Goal: Information Seeking & Learning: Check status

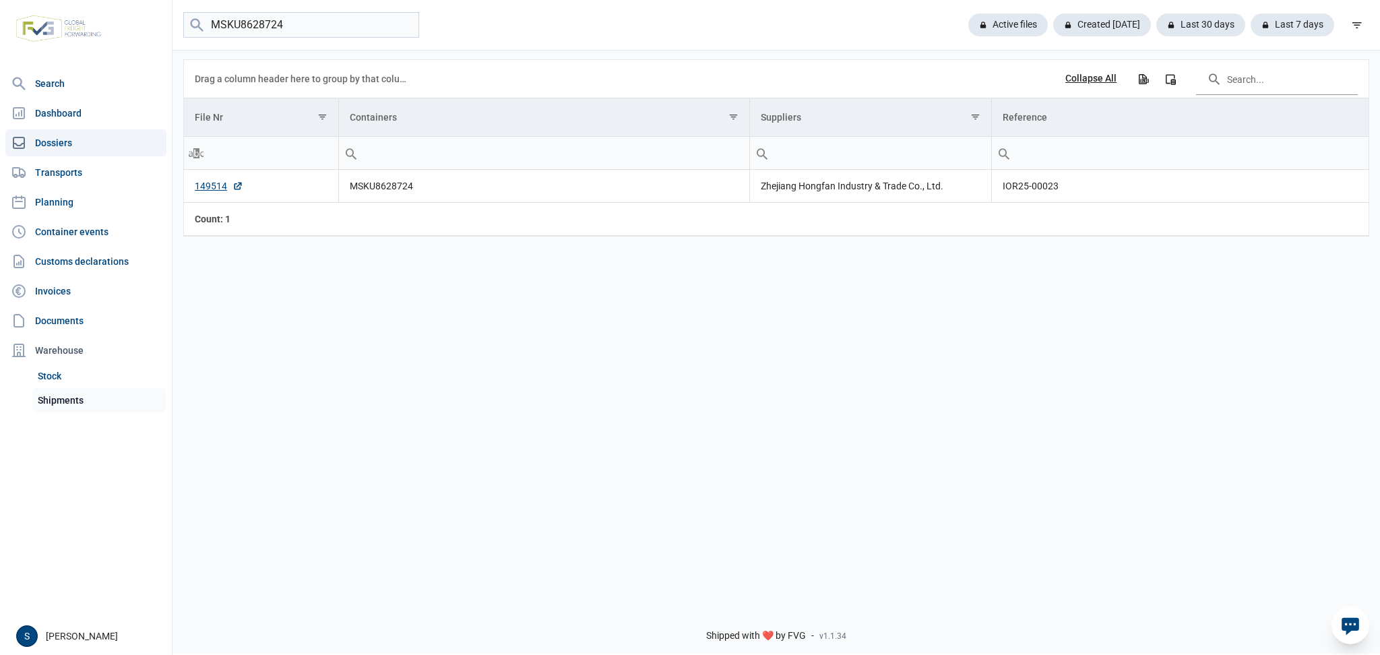
click at [46, 405] on link "Shipments" at bounding box center [99, 400] width 134 height 24
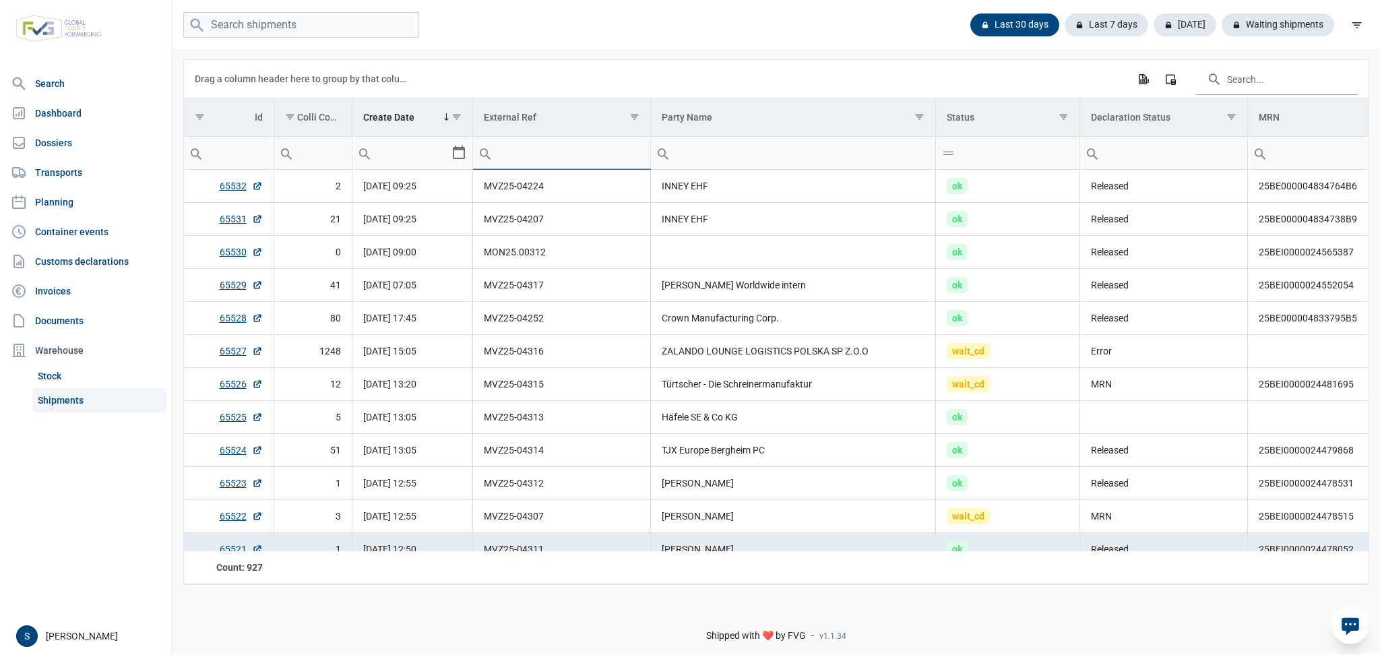
click at [530, 160] on input "Filter cell" at bounding box center [561, 153] width 177 height 32
type input "L"
type input "MON25"
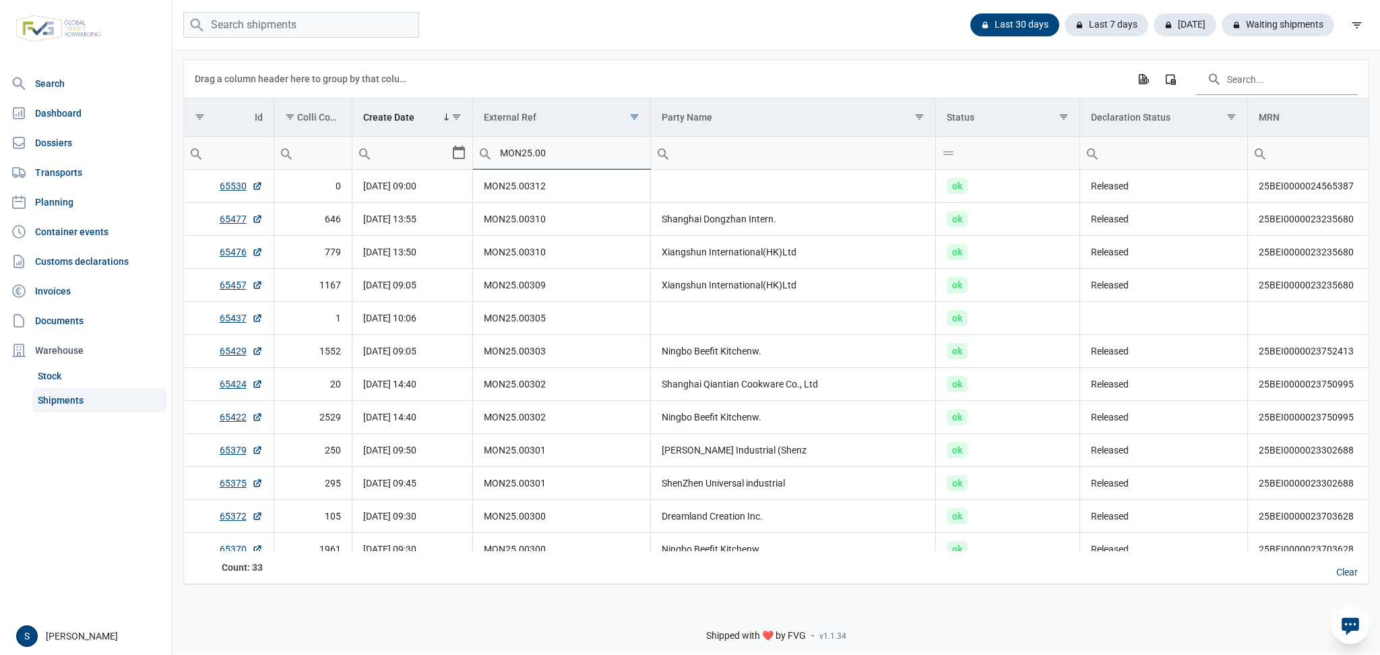
type input "MON25.0"
click at [567, 152] on input "MON25.0" at bounding box center [561, 153] width 177 height 32
type input "MON25.00282"
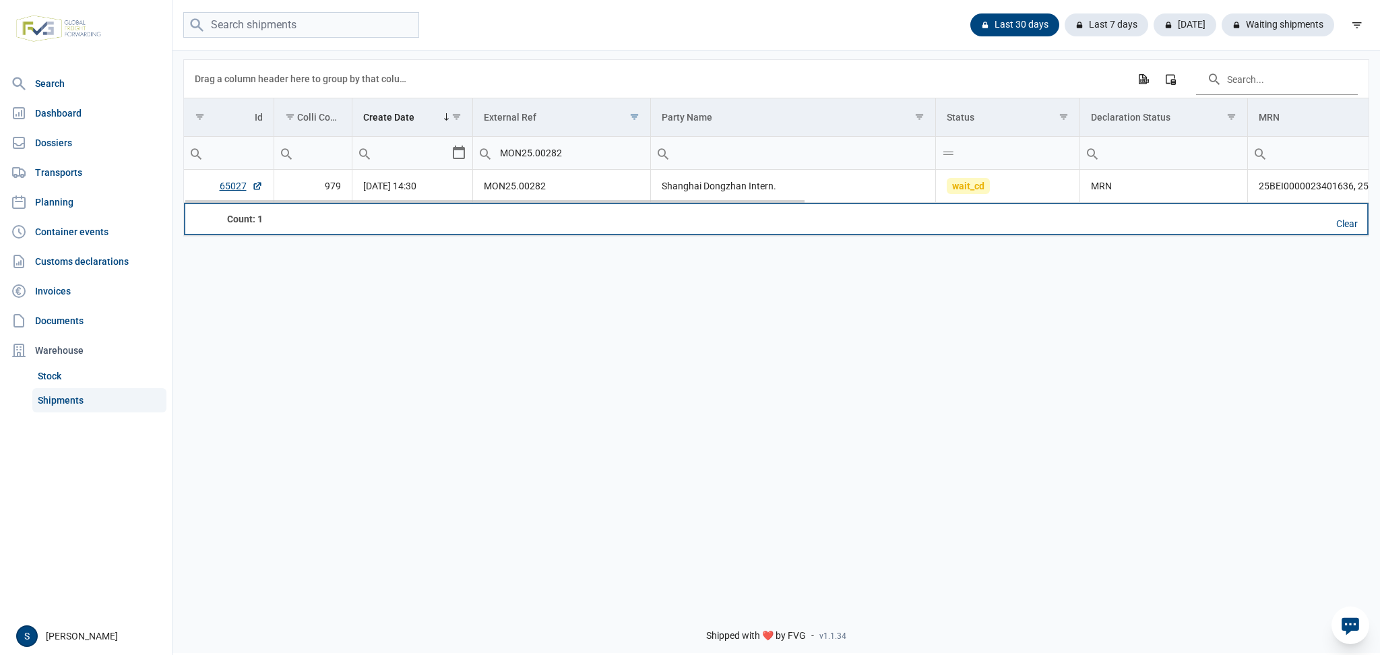
drag, startPoint x: 547, startPoint y: 207, endPoint x: 644, endPoint y: 207, distance: 97.0
click at [644, 207] on td "Data grid with 1 rows and 18 columns" at bounding box center [562, 219] width 178 height 32
click at [662, 200] on div "Data grid with 1 rows and 18 columns" at bounding box center [494, 198] width 619 height 7
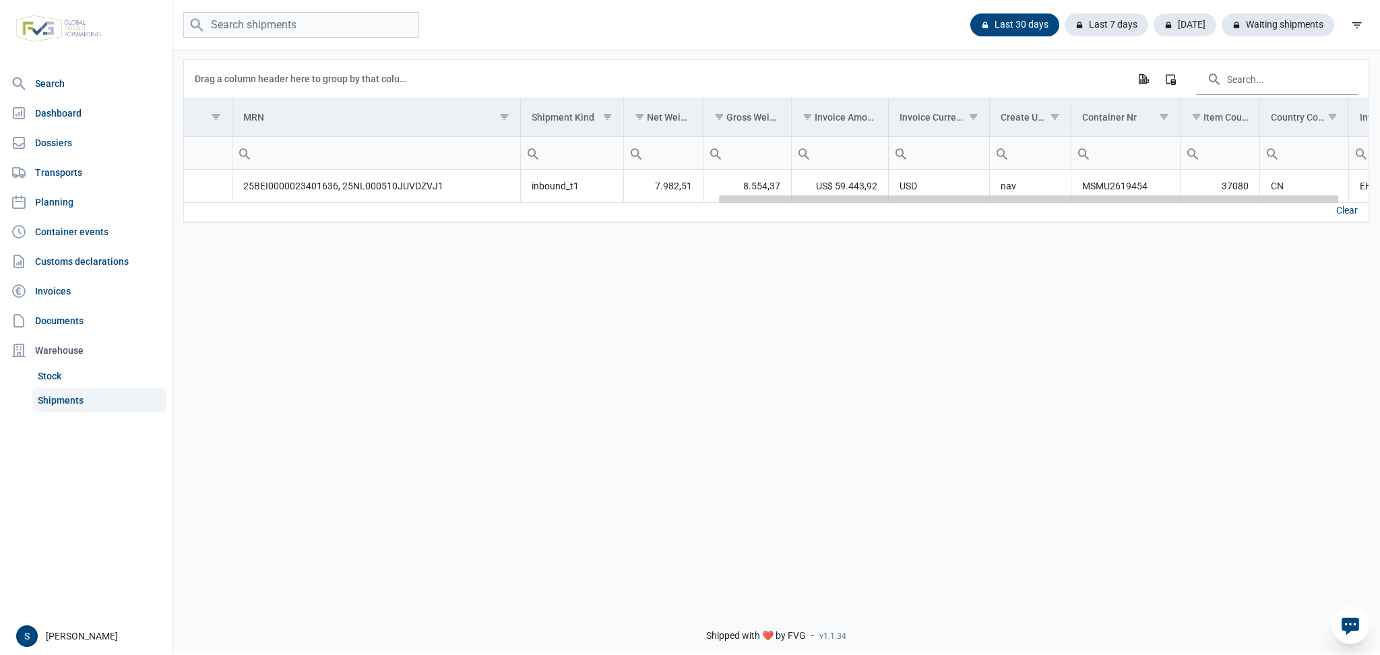
drag, startPoint x: 662, startPoint y: 200, endPoint x: 1200, endPoint y: 203, distance: 537.8
click at [1200, 203] on body "For evaluation purposes only. Redistribution prohibited. Please register an exi…" at bounding box center [690, 303] width 1380 height 655
drag, startPoint x: 1161, startPoint y: 185, endPoint x: 1038, endPoint y: 193, distance: 123.6
click at [1038, 193] on tr "wait_cd MRN 25BEI0000023401636, 25NL000510JUVDZVJ1 inbound_t1 7.982,51 8.554,37…" at bounding box center [296, 186] width 2256 height 33
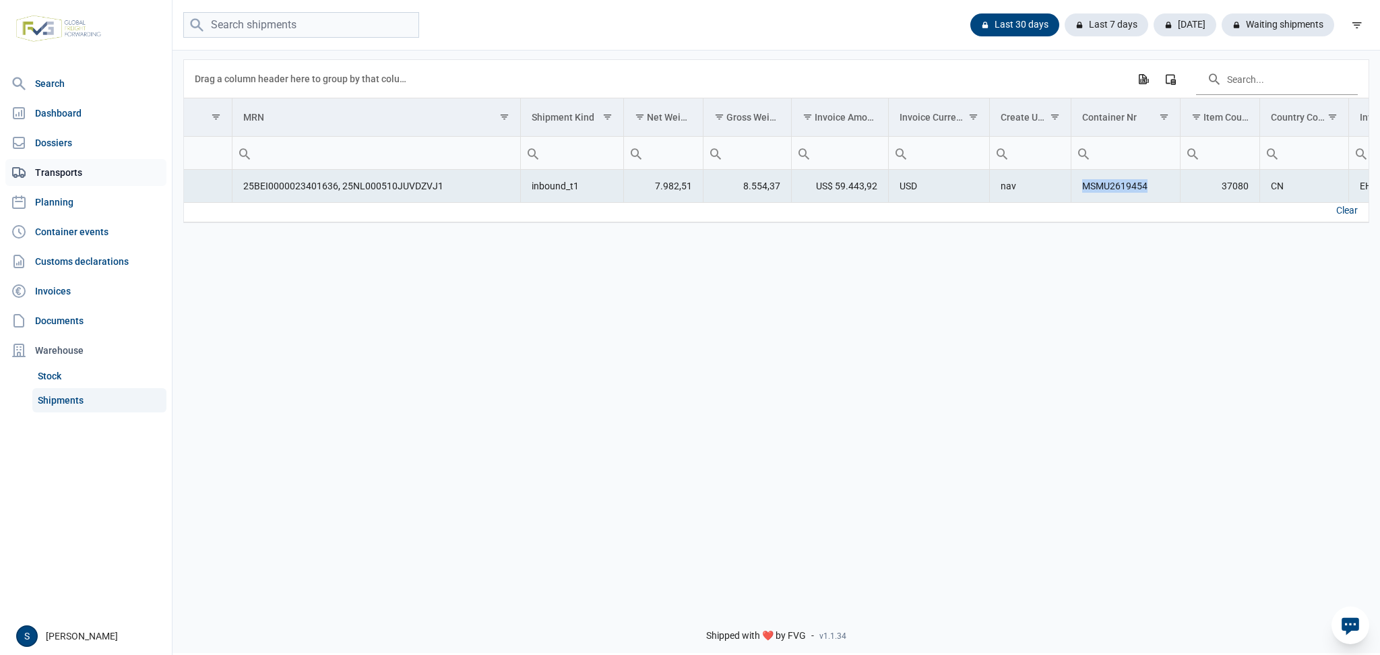
click at [90, 161] on link "Transports" at bounding box center [85, 172] width 161 height 27
click at [89, 132] on link "Dossiers" at bounding box center [85, 142] width 161 height 27
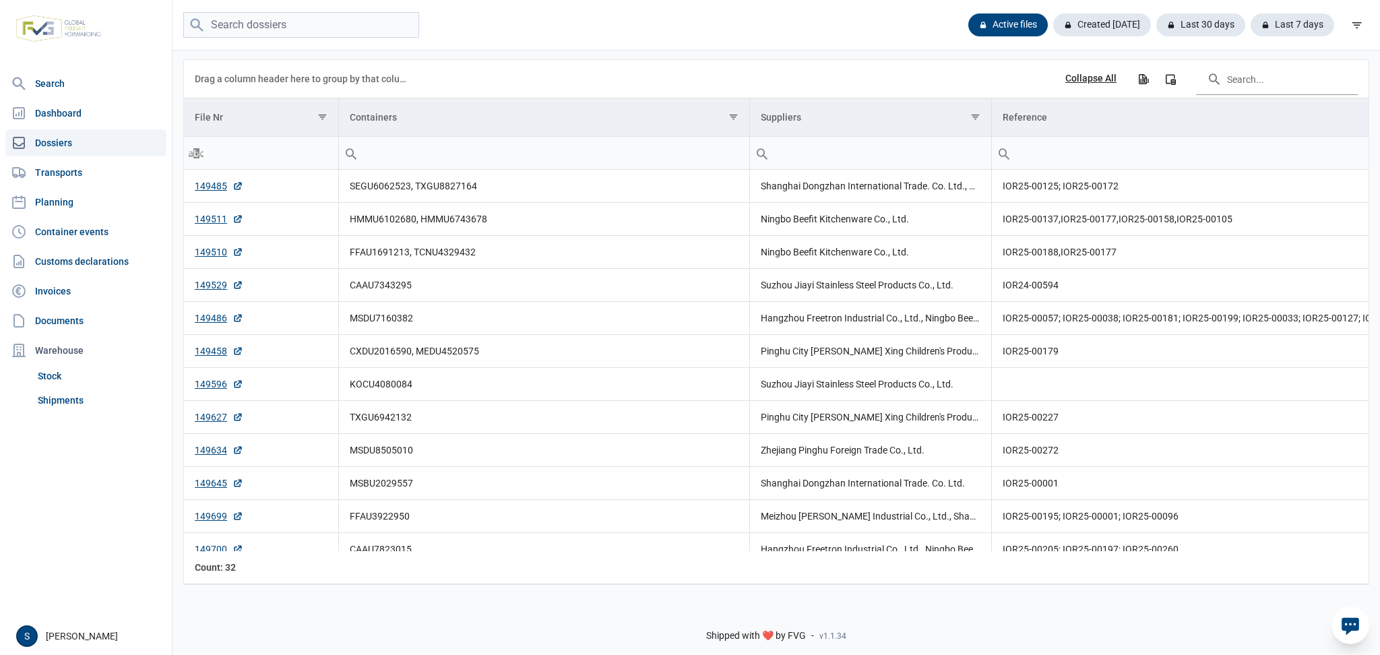
click at [229, 49] on div "Active files Created today Last 30 days Last 7 days" at bounding box center [777, 25] width 1208 height 51
click at [237, 34] on input "search" at bounding box center [301, 25] width 236 height 26
paste input "KOCU4801920"
type input "KOCU4801920"
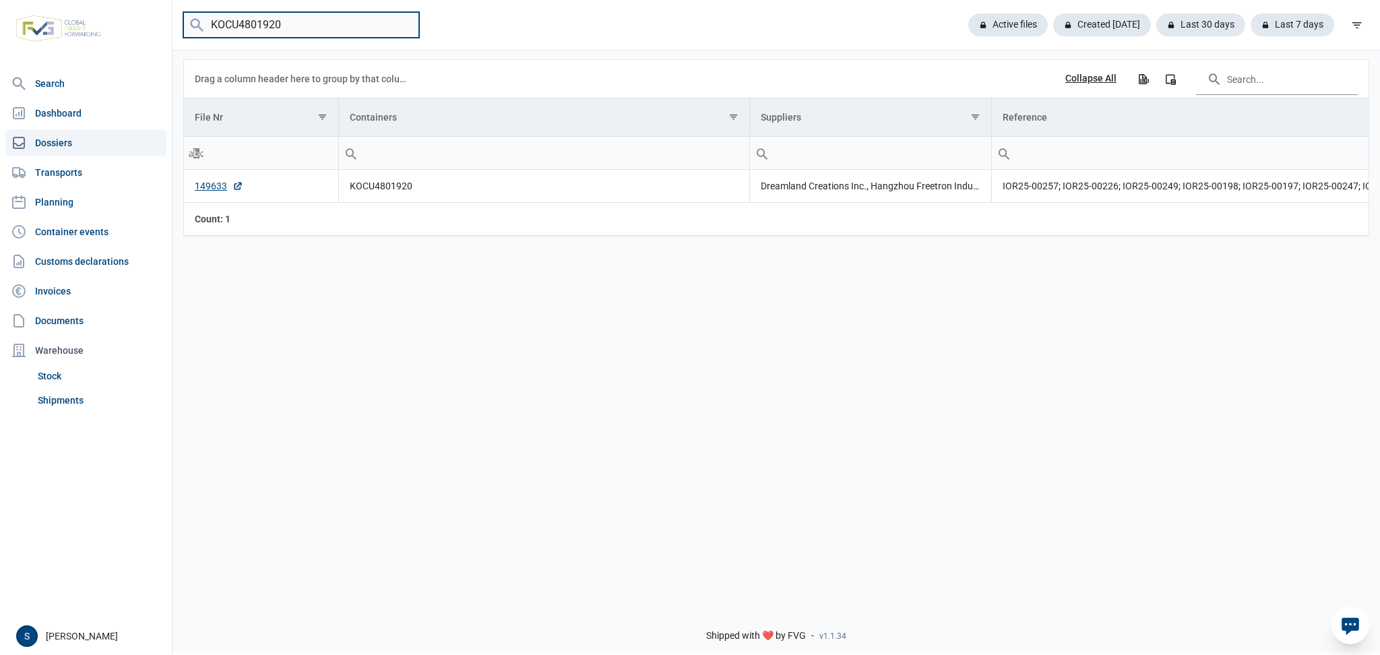
drag, startPoint x: 418, startPoint y: 26, endPoint x: 405, endPoint y: 28, distance: 13.0
click at [412, 28] on input "KOCU4801920" at bounding box center [301, 25] width 236 height 26
click at [404, 28] on input "KOCU4801920" at bounding box center [301, 25] width 236 height 26
click at [76, 412] on nav "Search Dashboard Dossiers Transports Planning Container events Customs declarat…" at bounding box center [86, 343] width 172 height 547
click at [76, 412] on link "Shipments" at bounding box center [99, 400] width 134 height 24
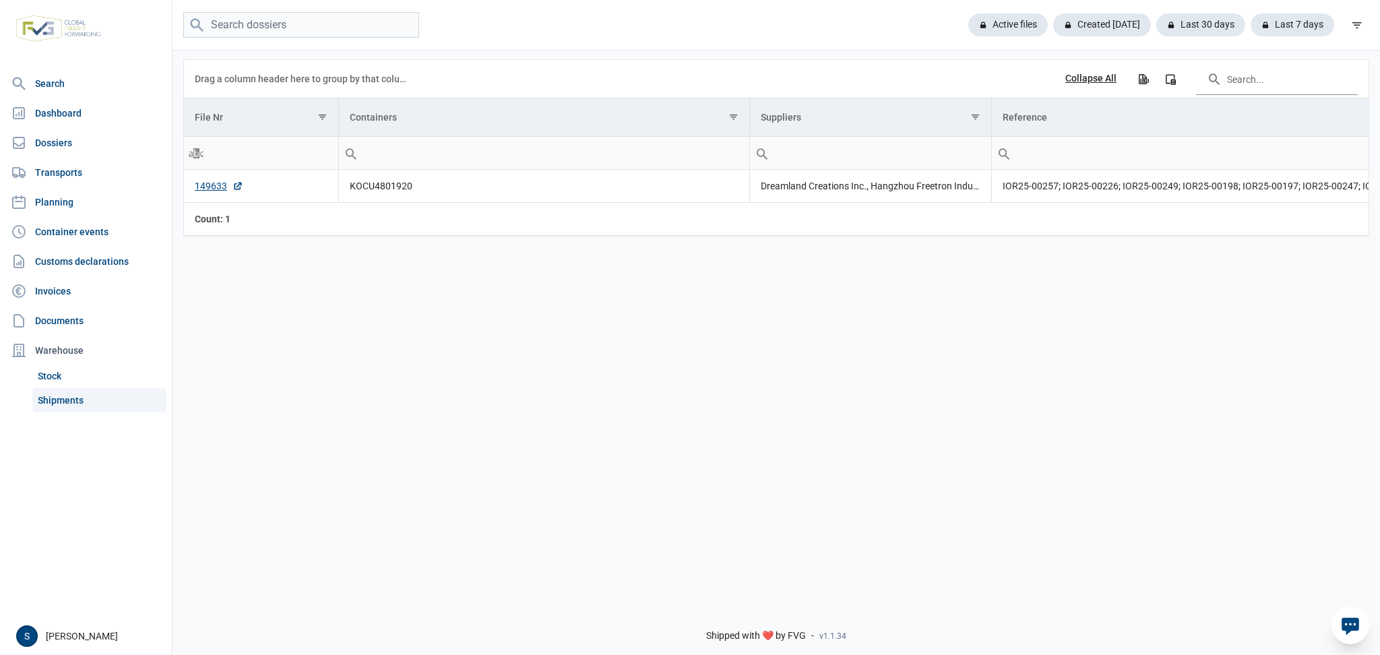
click at [72, 399] on link "Shipments" at bounding box center [99, 400] width 134 height 24
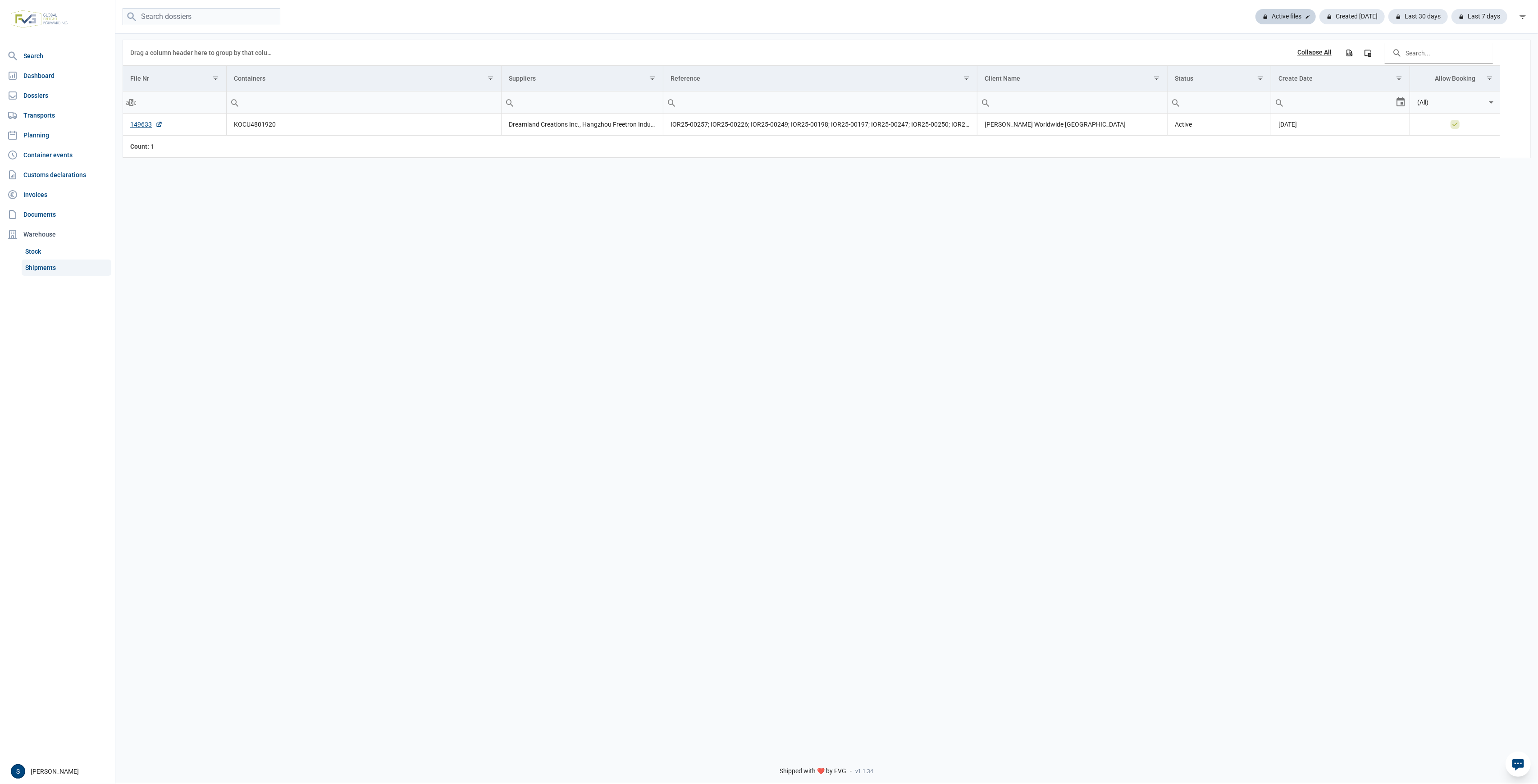
click at [923, 23] on div "Active files" at bounding box center [1352, 16] width 66 height 15
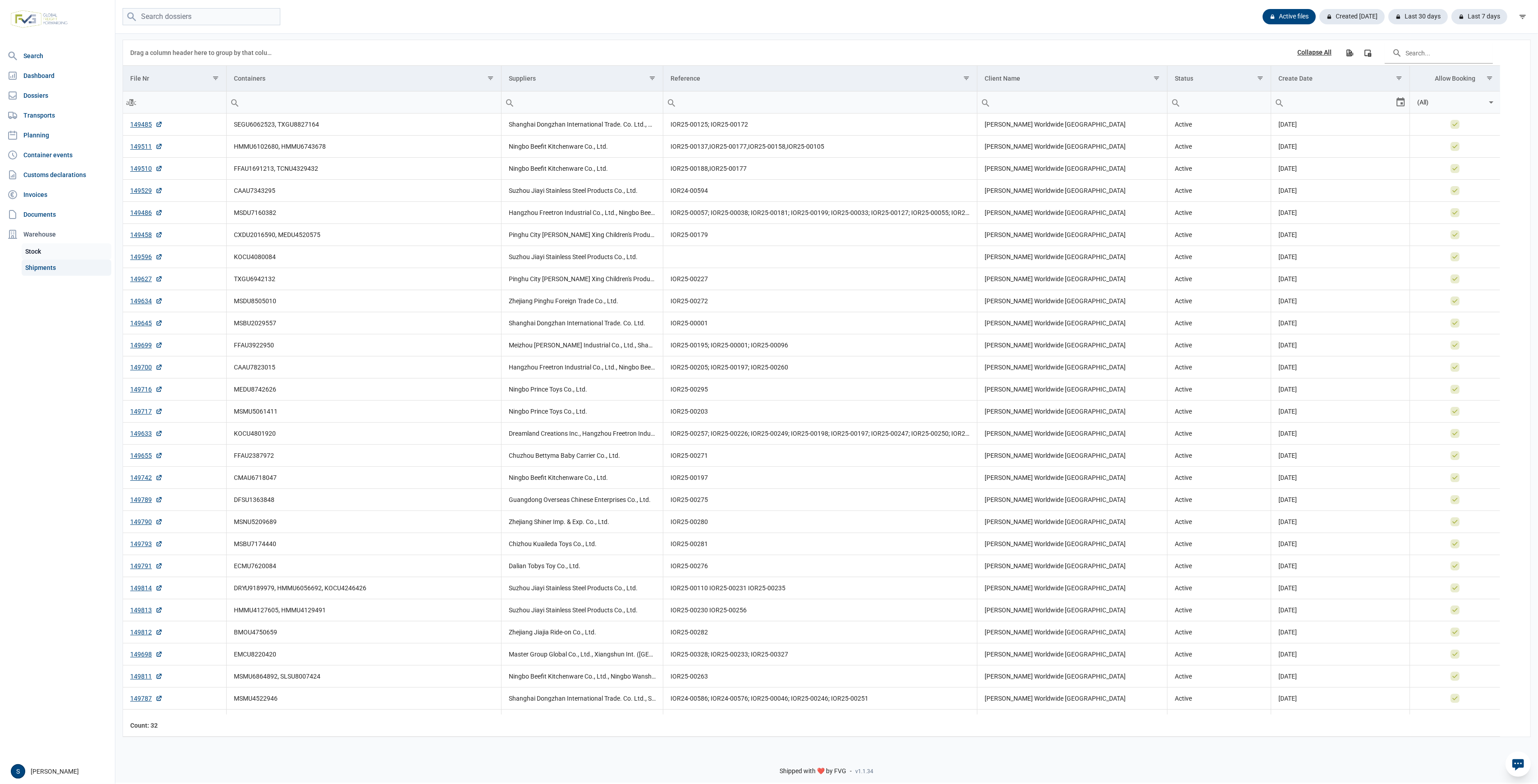
click at [59, 257] on link "Stock" at bounding box center [66, 251] width 90 height 16
click at [58, 263] on link "Shipments" at bounding box center [66, 267] width 90 height 16
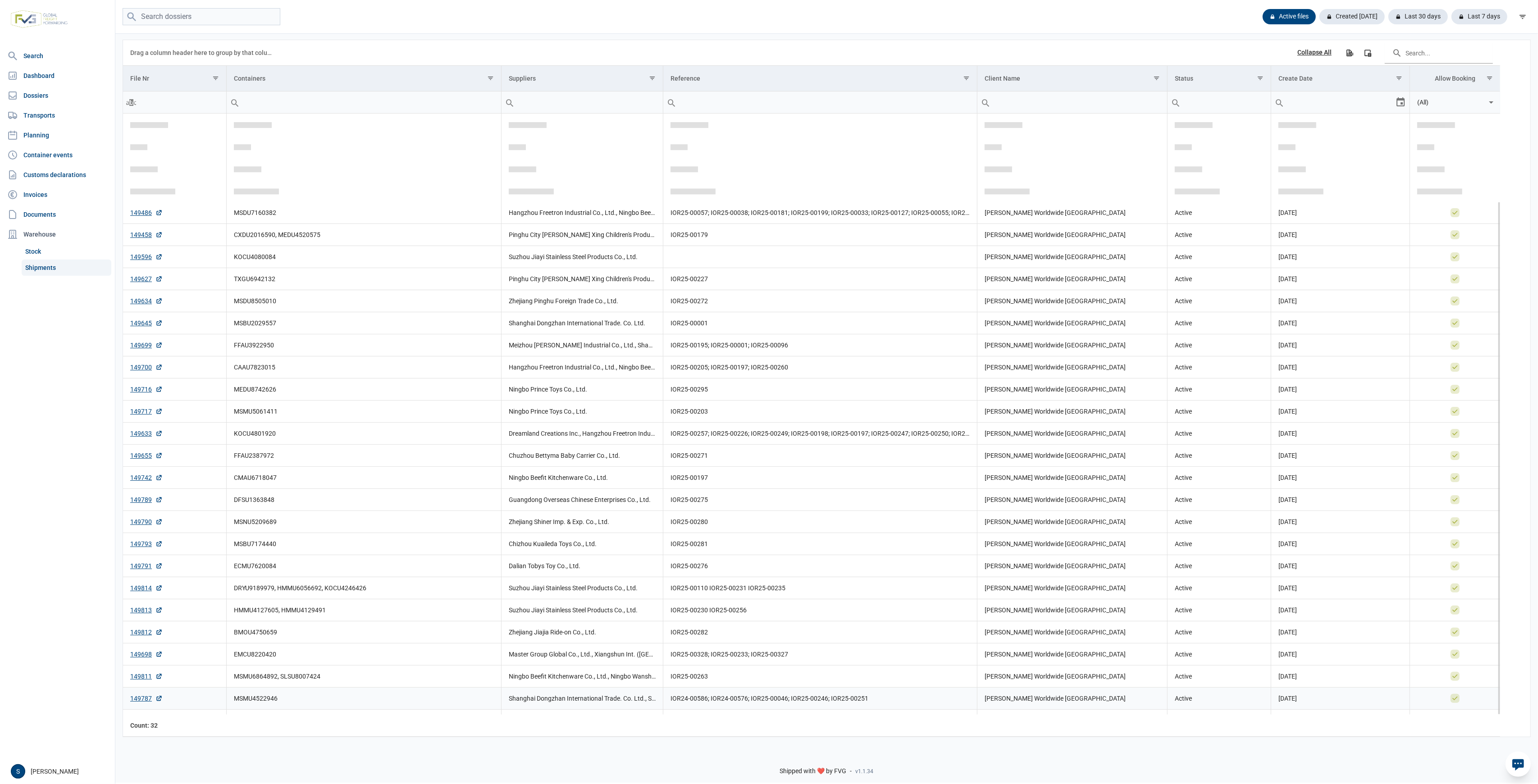
scroll to position [103, 0]
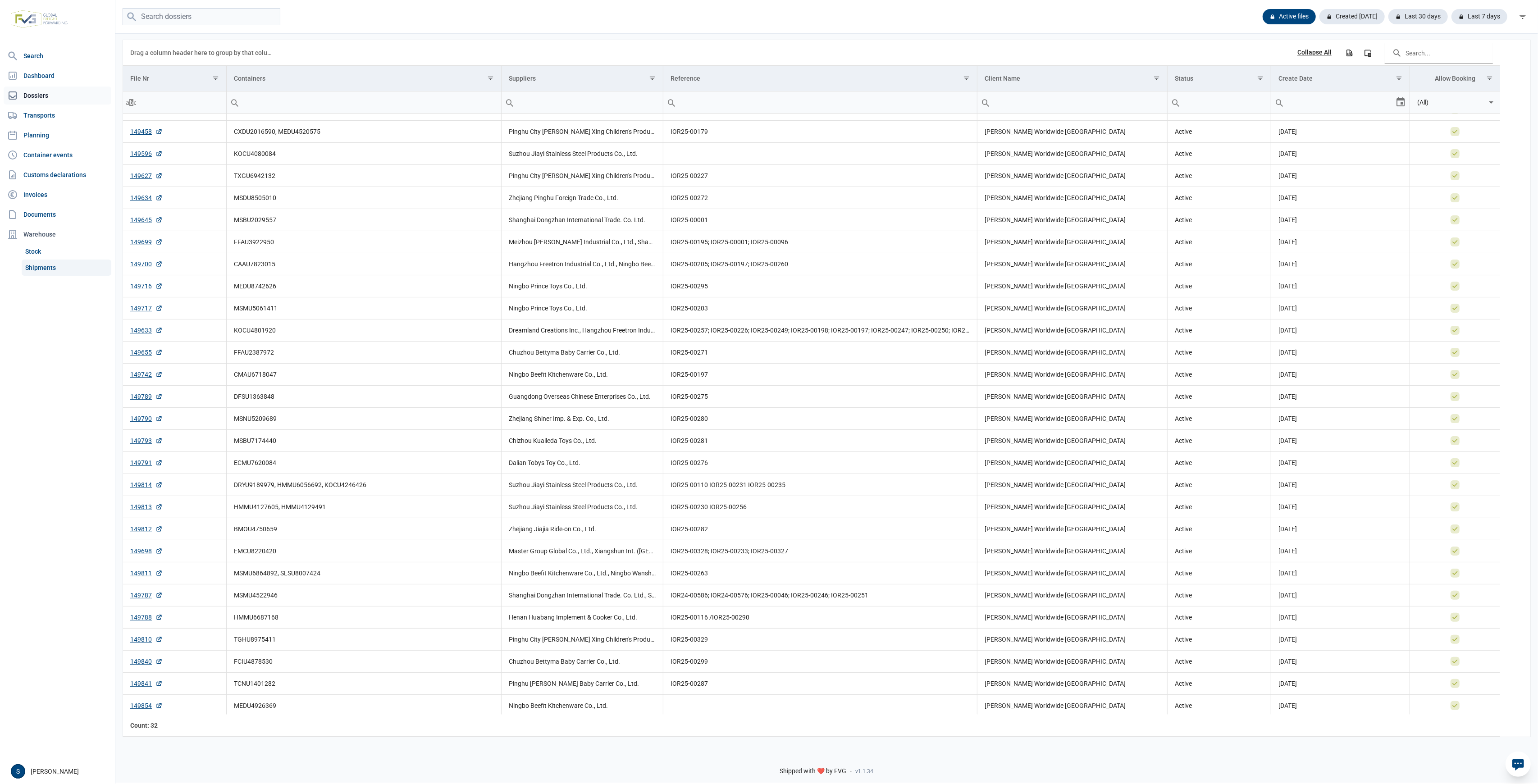
click at [31, 92] on link "Dossiers" at bounding box center [57, 95] width 108 height 18
click at [35, 98] on link "Dossiers" at bounding box center [57, 95] width 108 height 18
click at [46, 92] on link "Dossiers" at bounding box center [57, 95] width 108 height 18
click at [48, 68] on link "Dashboard" at bounding box center [57, 76] width 108 height 18
click at [57, 116] on link "Transports" at bounding box center [57, 115] width 108 height 18
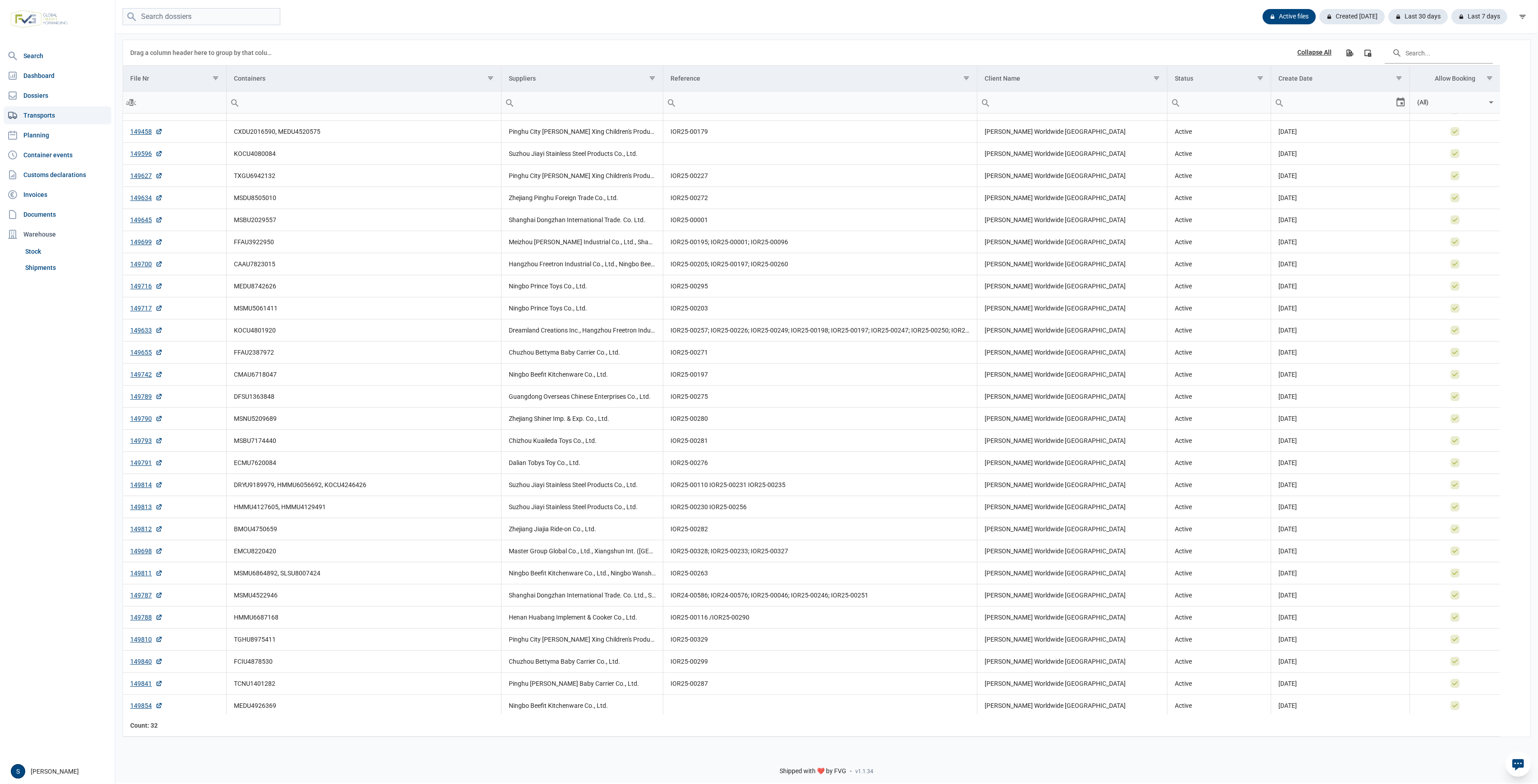
click at [52, 108] on link "Transports" at bounding box center [57, 115] width 108 height 18
click at [48, 88] on link "Dossiers" at bounding box center [57, 95] width 108 height 18
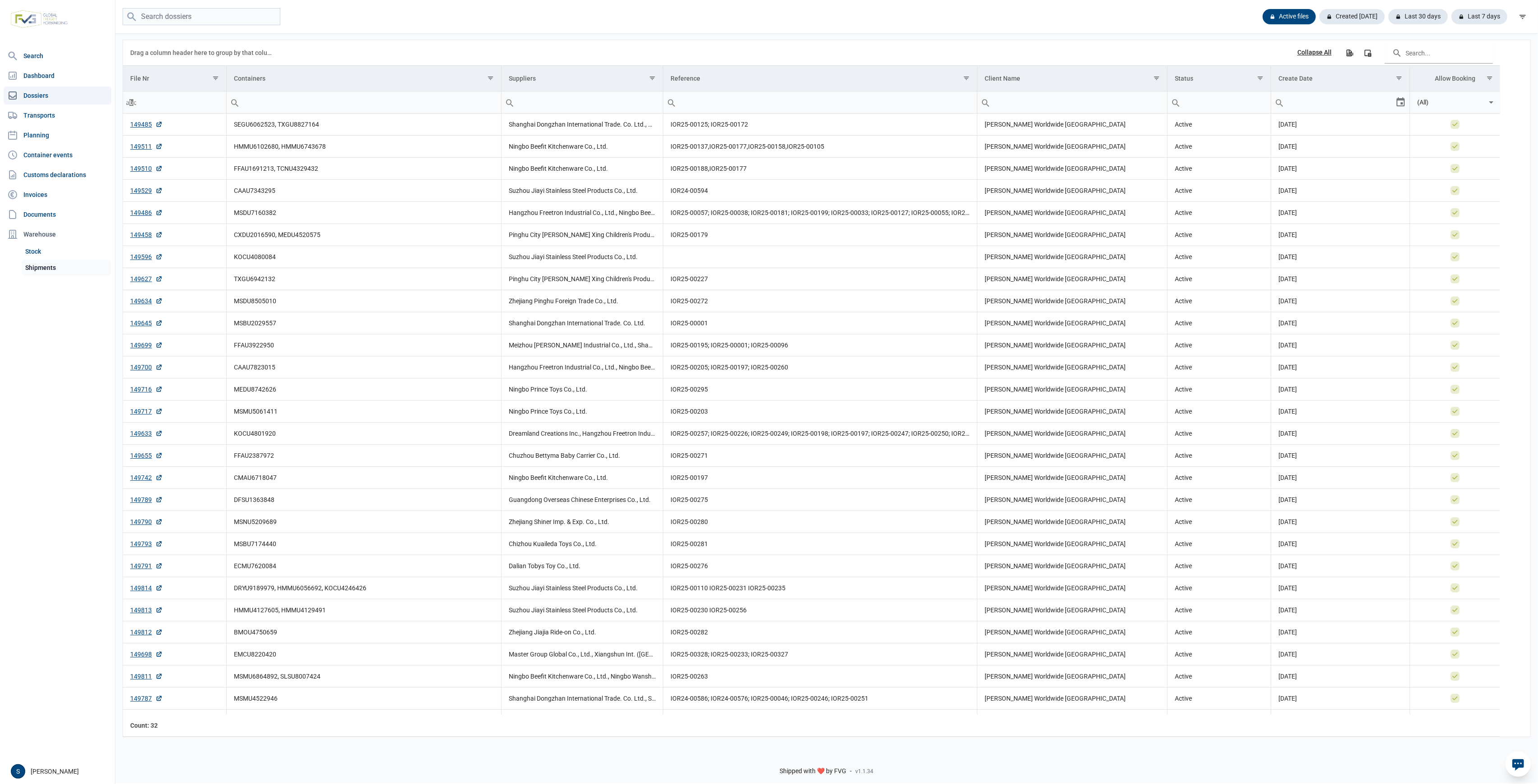
click at [39, 273] on link "Shipments" at bounding box center [66, 267] width 90 height 16
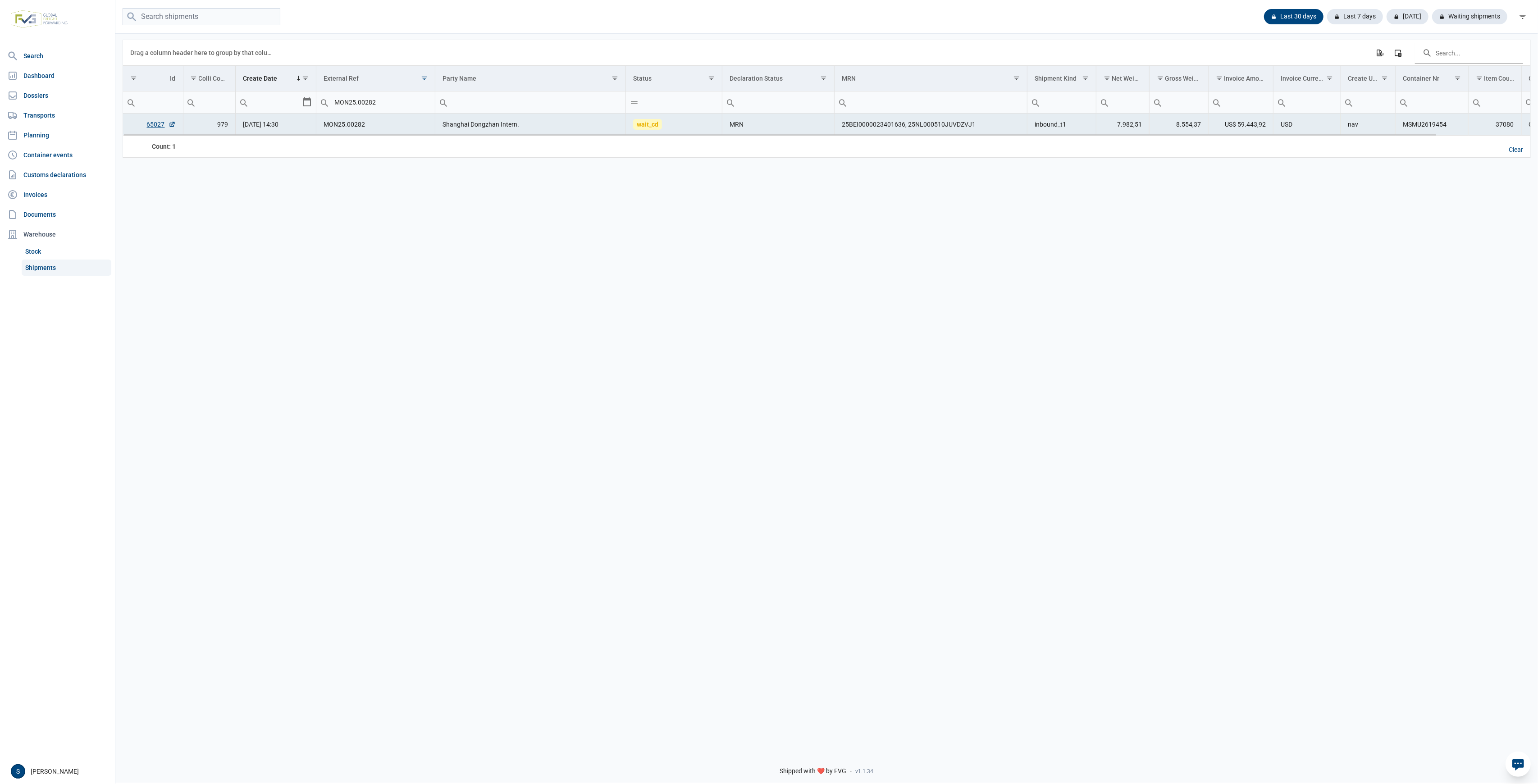
click at [566, 121] on td "Shanghai Dongzhan Intern." at bounding box center [530, 124] width 191 height 22
drag, startPoint x: 412, startPoint y: 130, endPoint x: 296, endPoint y: 133, distance: 116.0
click at [296, 133] on tr "65027 979 01-08-2025 14:30 MON25.00282 Shanghai Dongzhan Intern. wait_cd MRN 25…" at bounding box center [877, 124] width 1509 height 22
click at [1515, 147] on div "Clear" at bounding box center [1516, 150] width 29 height 15
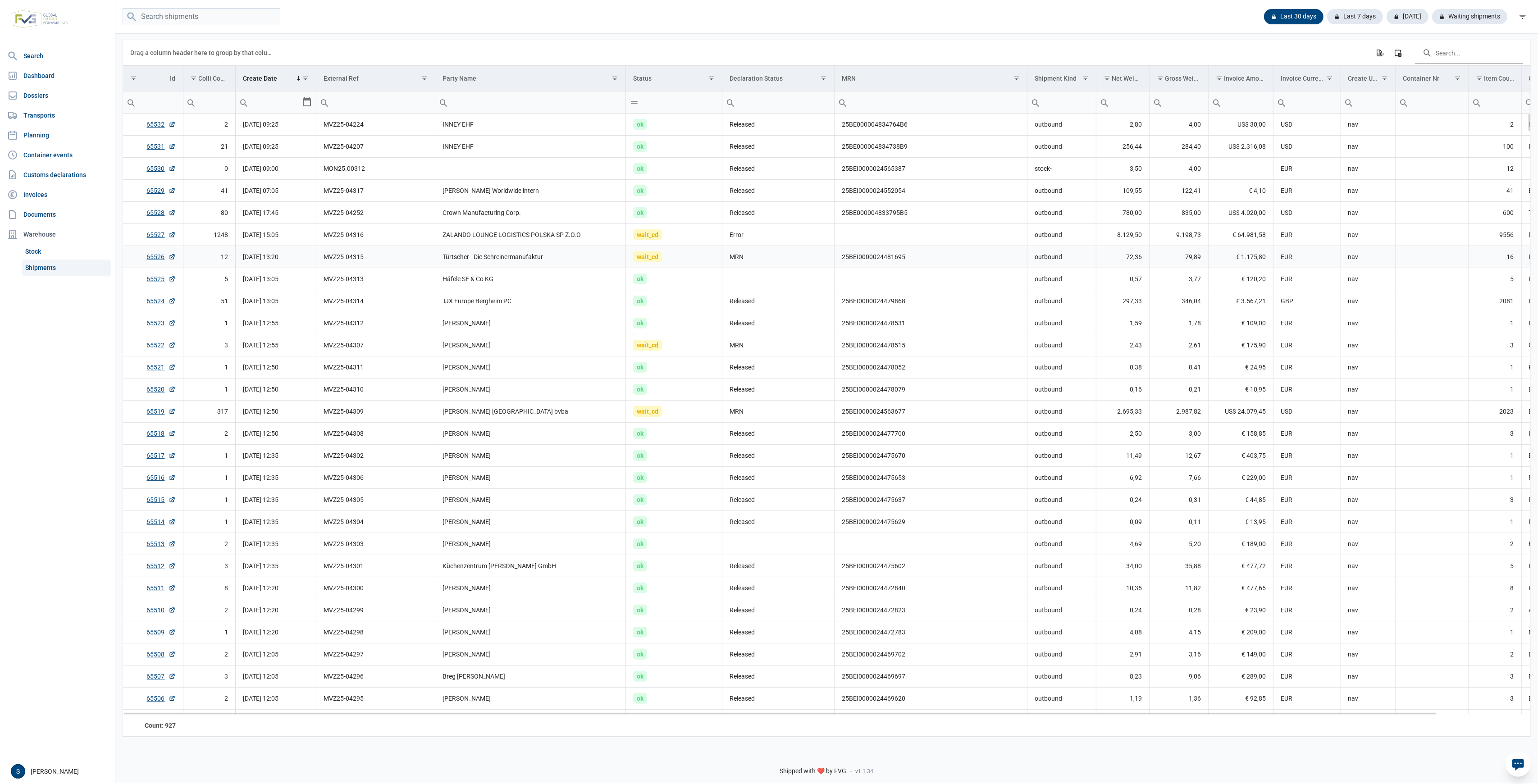
click at [655, 219] on td "ok" at bounding box center [674, 213] width 96 height 22
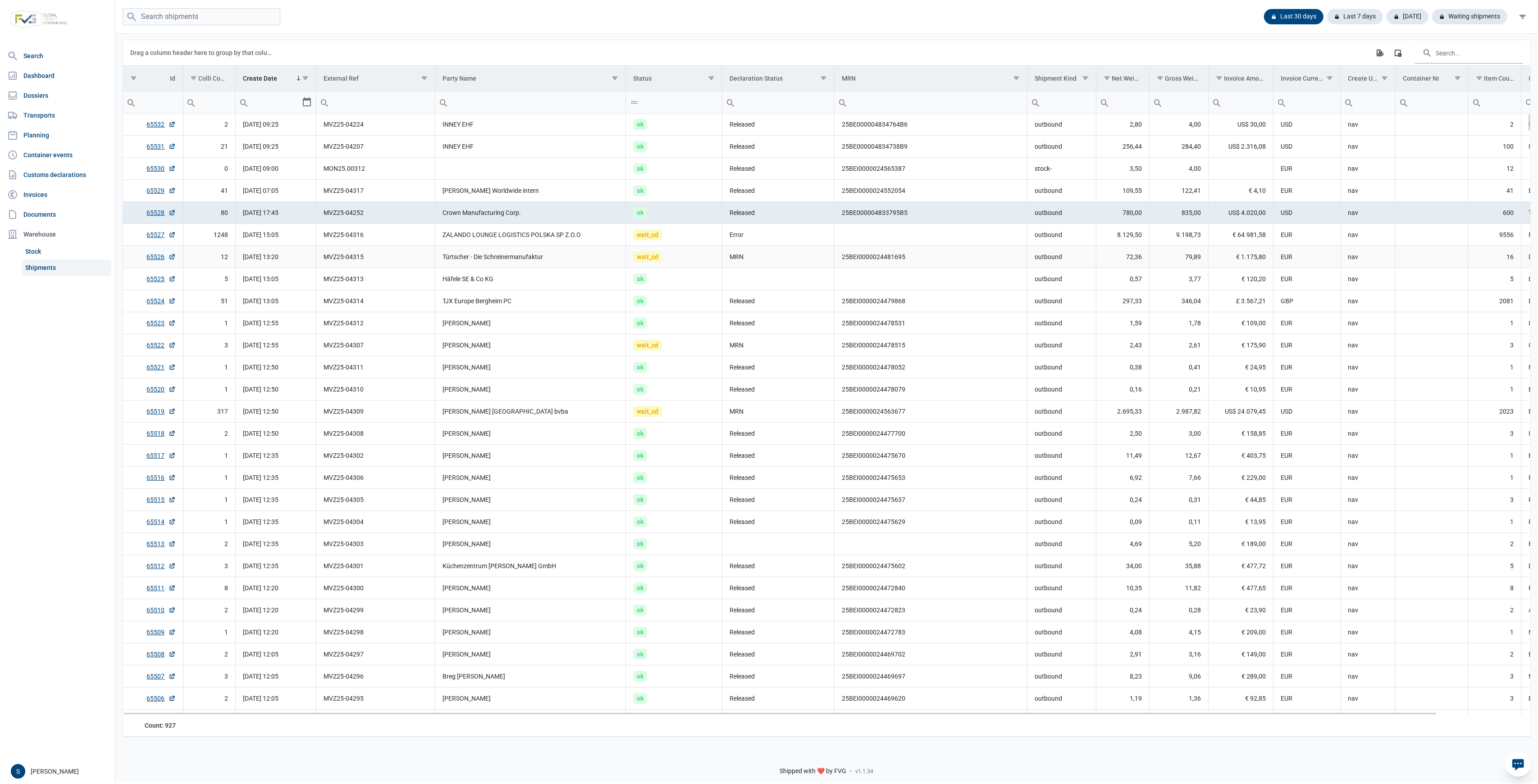
click at [566, 249] on td "Türtscher - Die Schreinermanufaktur" at bounding box center [530, 257] width 191 height 22
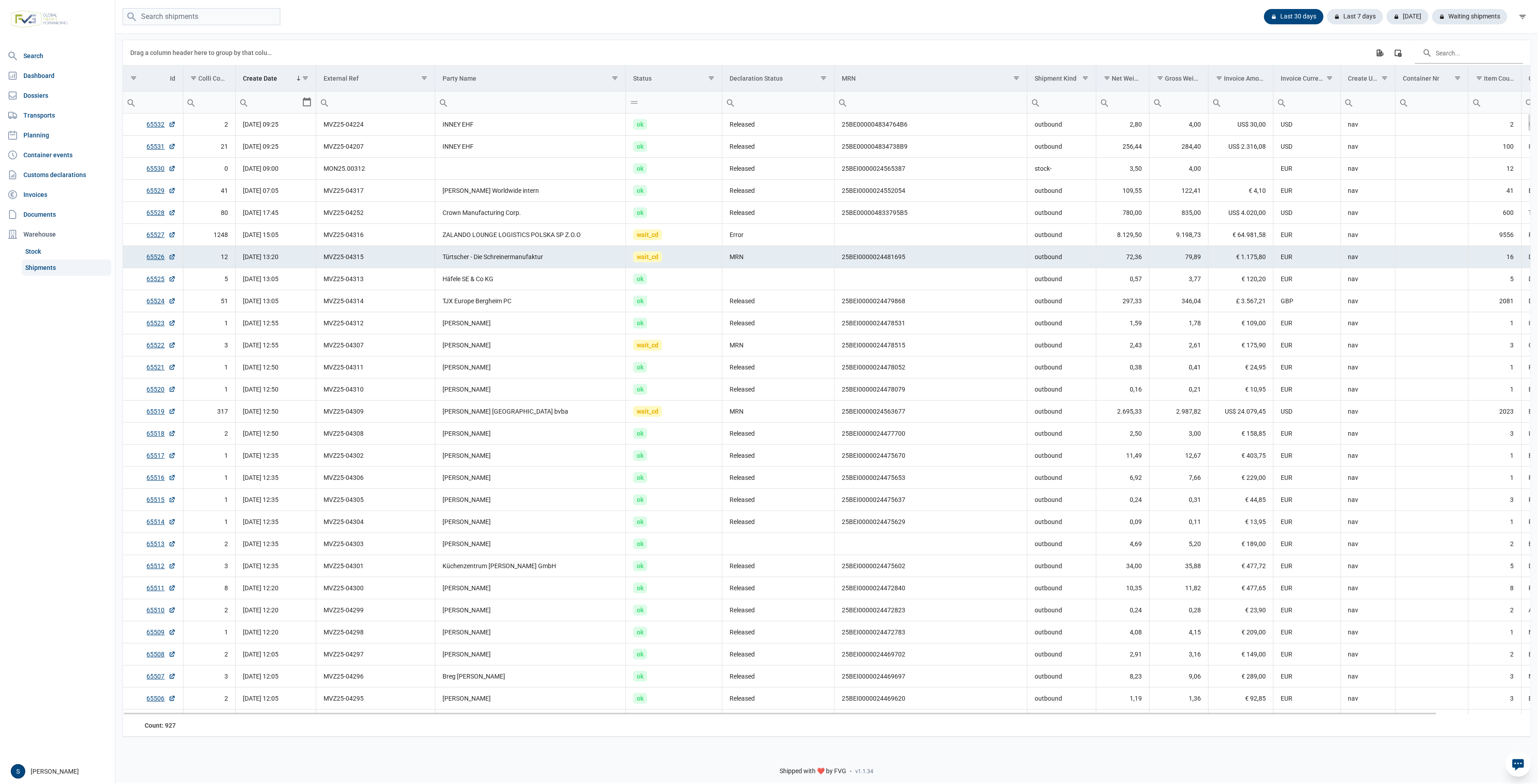
click at [529, 251] on td "Türtscher - Die Schreinermanufaktur" at bounding box center [530, 257] width 191 height 22
click at [461, 106] on input "Filter cell" at bounding box center [530, 102] width 190 height 21
type input "stores"
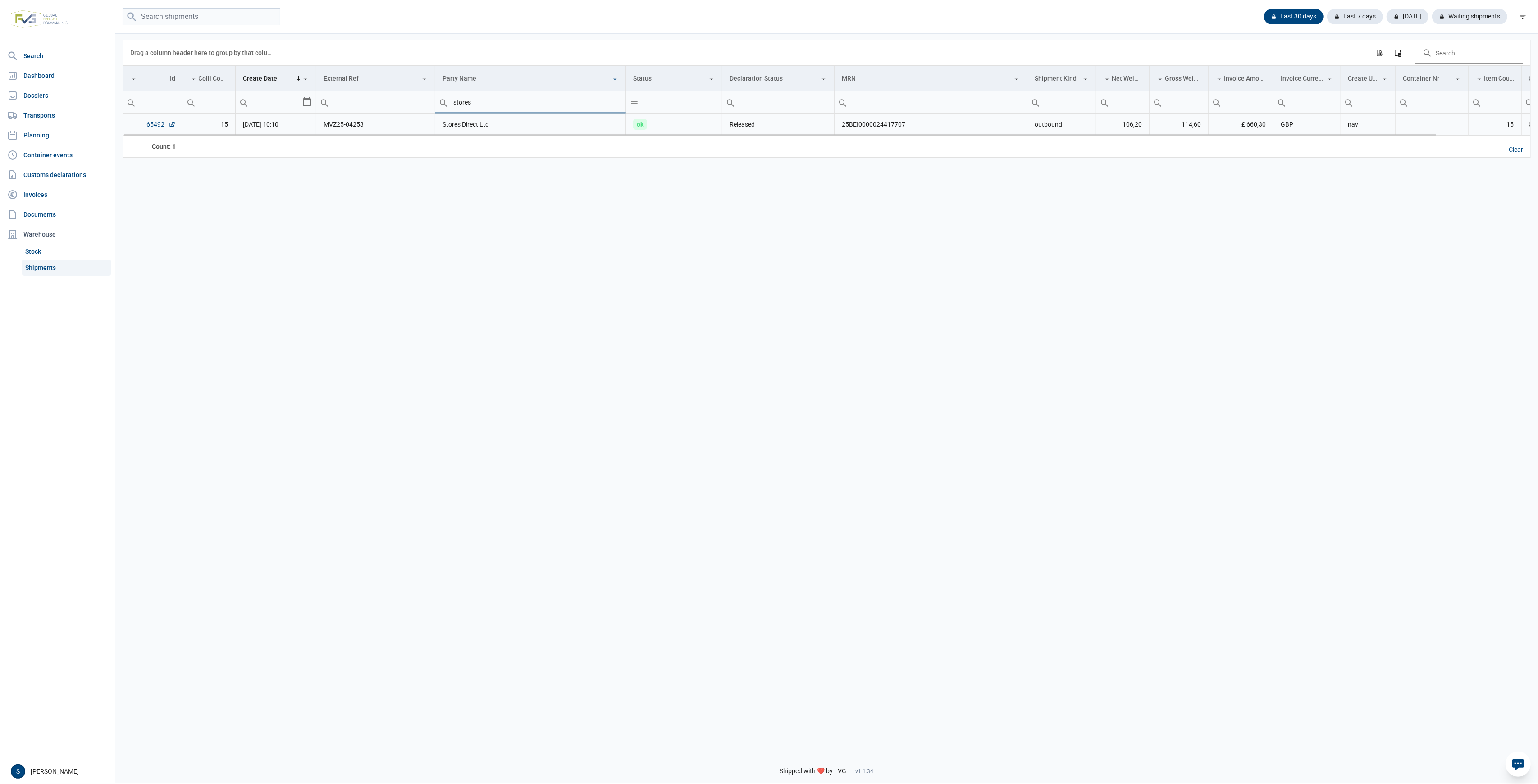
click at [158, 124] on link "65492" at bounding box center [161, 124] width 29 height 9
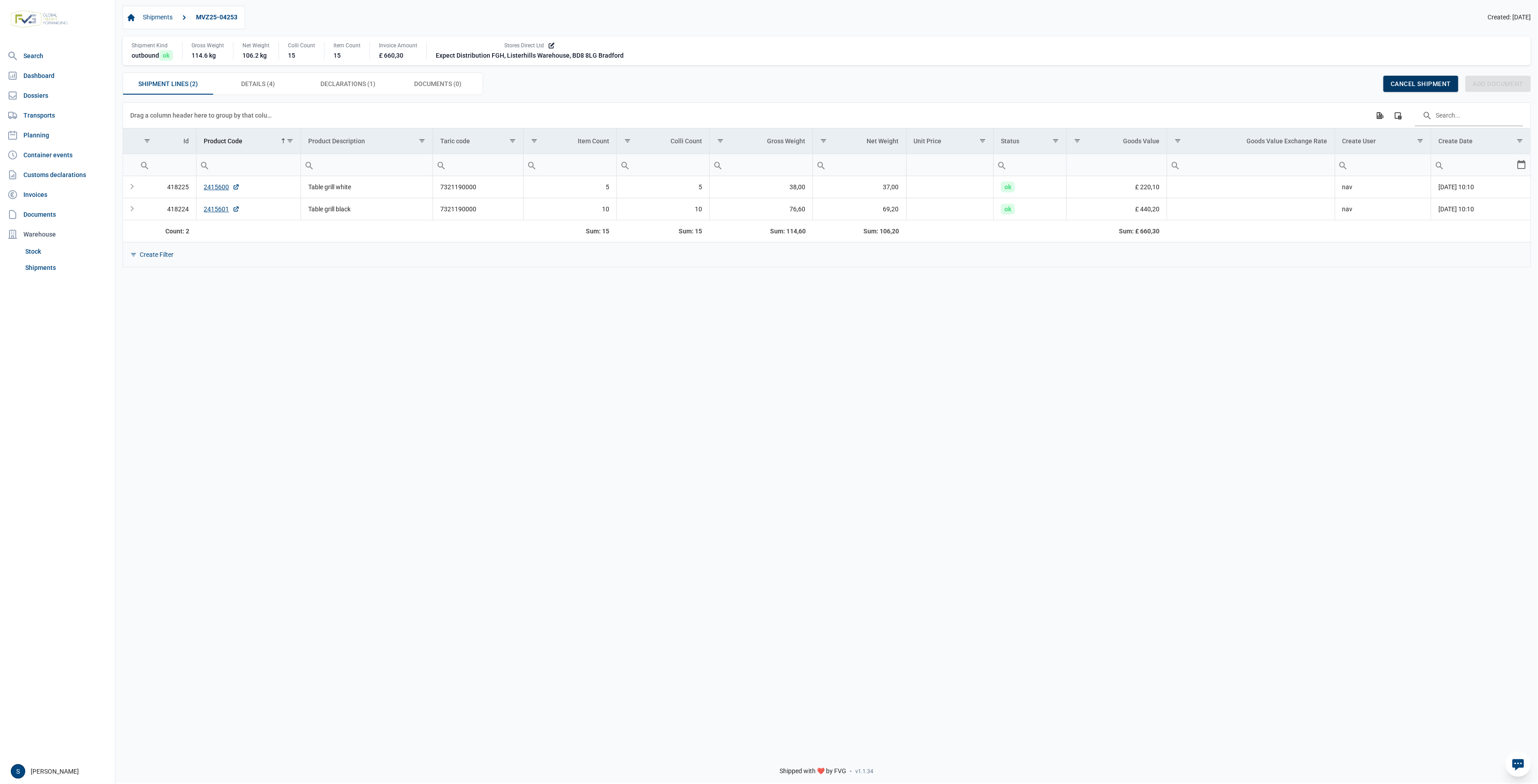
click at [1410, 88] on span "Cancel shipment" at bounding box center [1421, 84] width 60 height 7
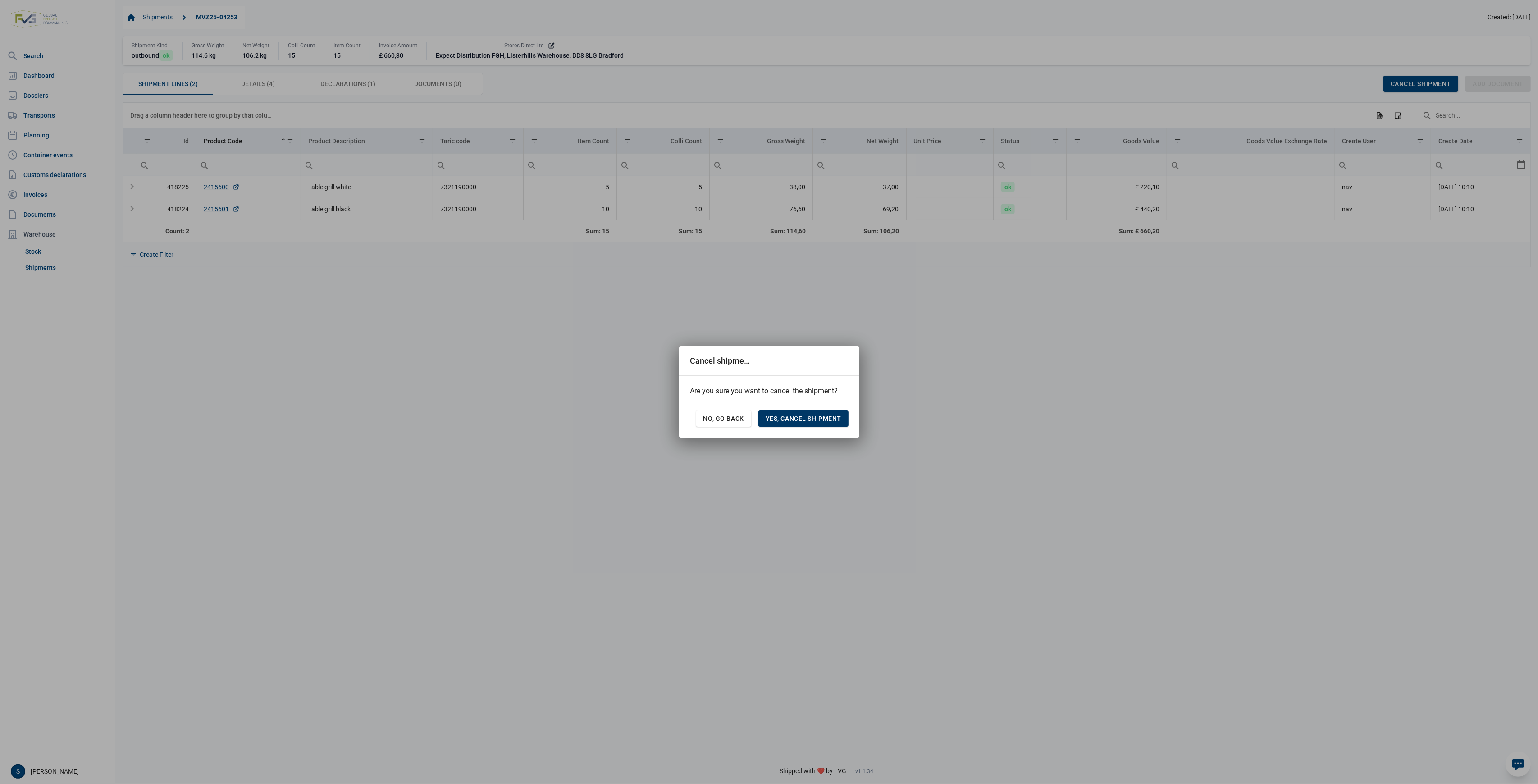
click at [793, 418] on span "Yes, cancel shipment" at bounding box center [803, 418] width 76 height 7
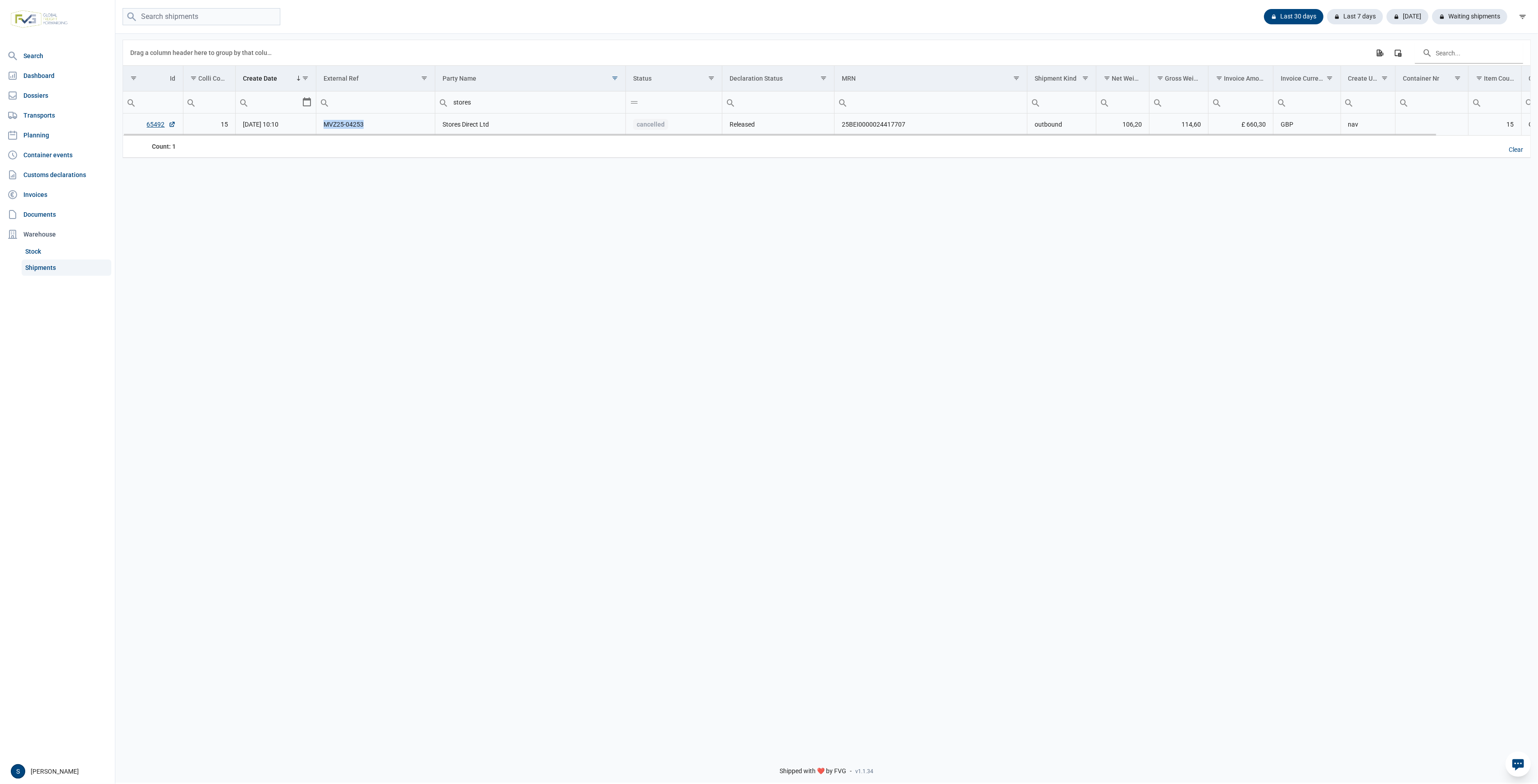
drag, startPoint x: 392, startPoint y: 120, endPoint x: 318, endPoint y: 126, distance: 74.2
click at [318, 126] on td "MVZ25-04253" at bounding box center [376, 124] width 119 height 22
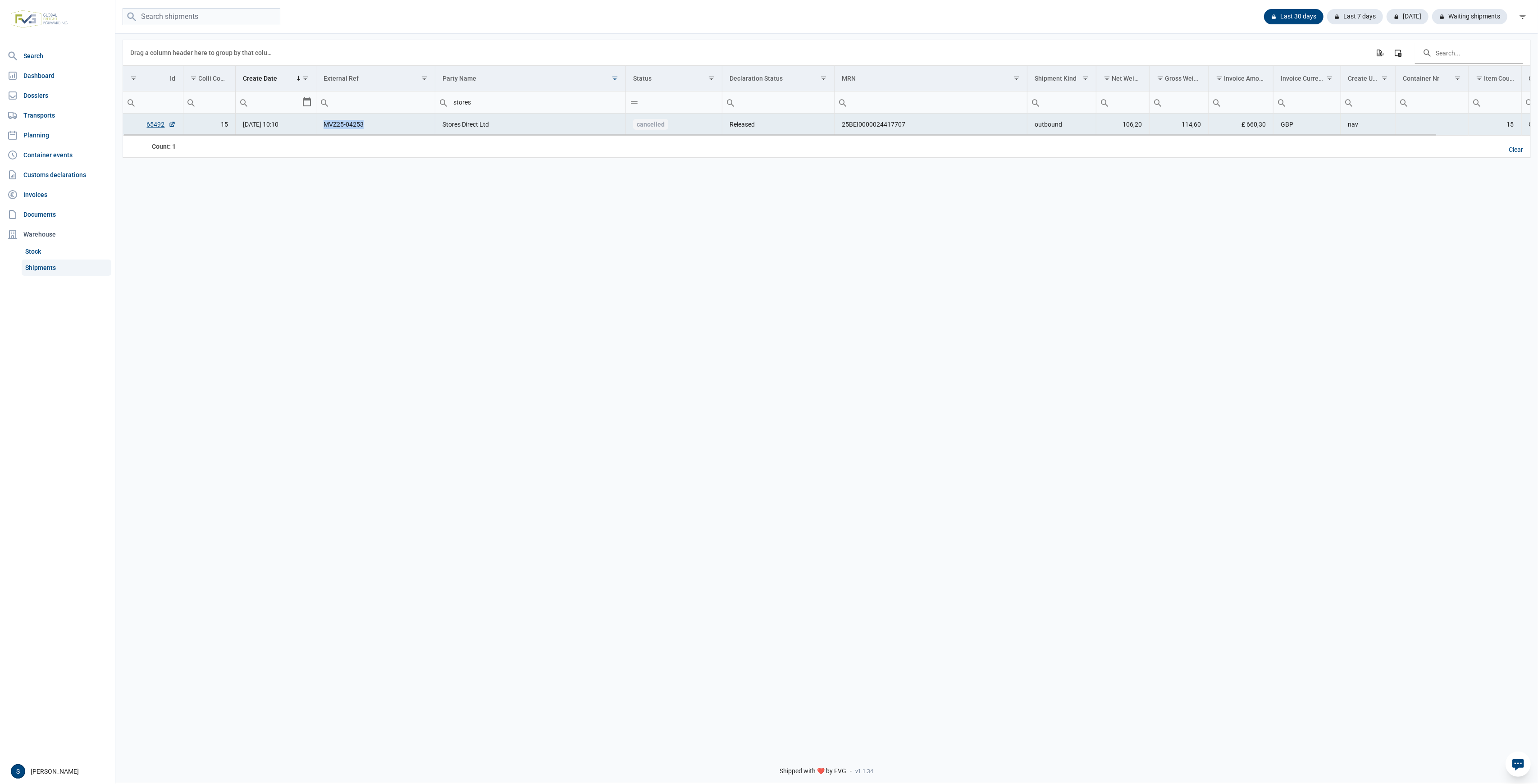
copy td "MVZ25-04253"
click at [350, 212] on div "Data grid with 1 rows and 18 columns Drag a column header here to group by that…" at bounding box center [827, 388] width 1423 height 712
drag, startPoint x: 1514, startPoint y: 150, endPoint x: 1481, endPoint y: 179, distance: 43.9
click at [1514, 150] on div "Clear" at bounding box center [1516, 150] width 29 height 15
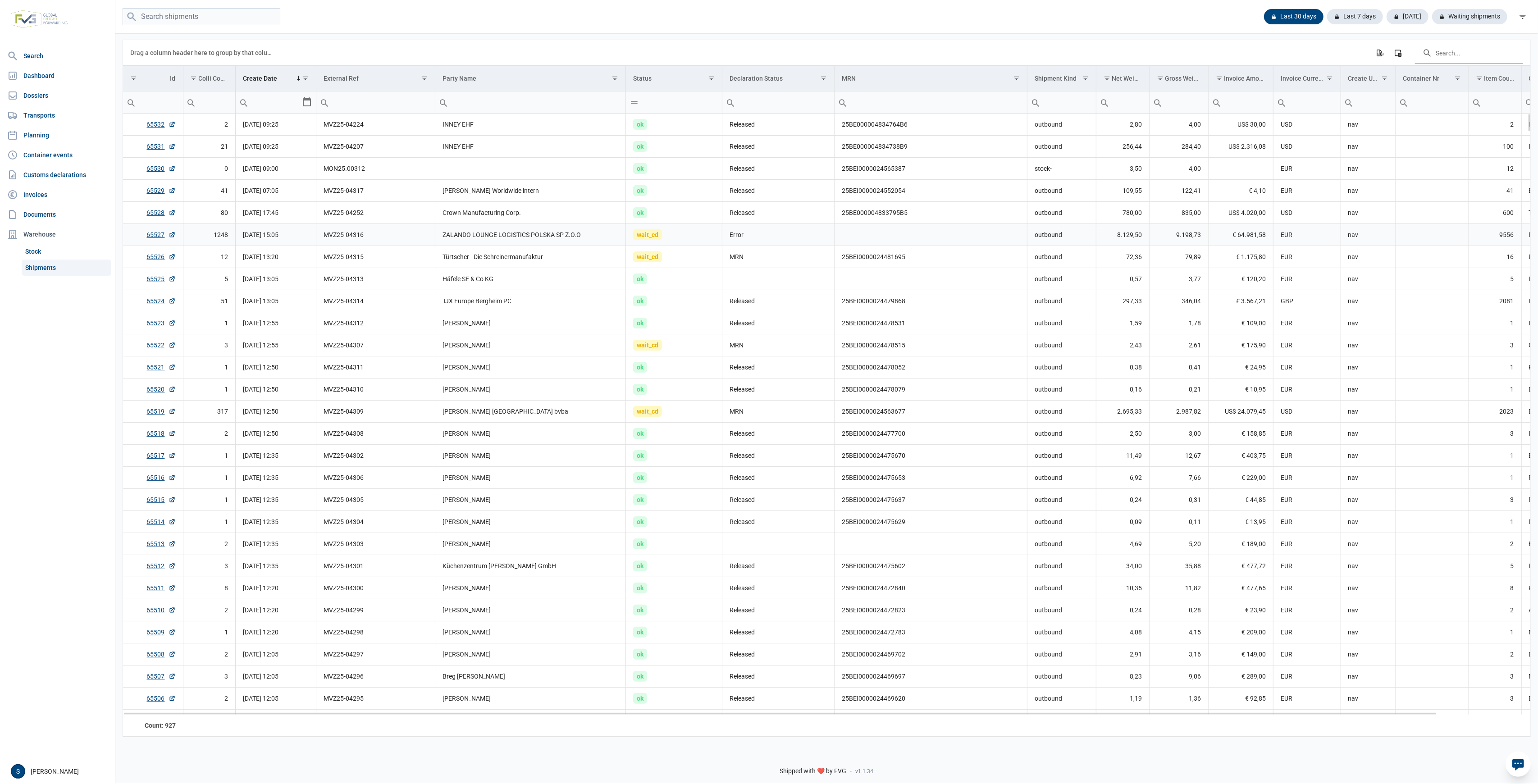
click at [449, 236] on td "ZALANDO LOUNGE LOGISTICS POLSKA SP Z.O.O" at bounding box center [530, 235] width 191 height 22
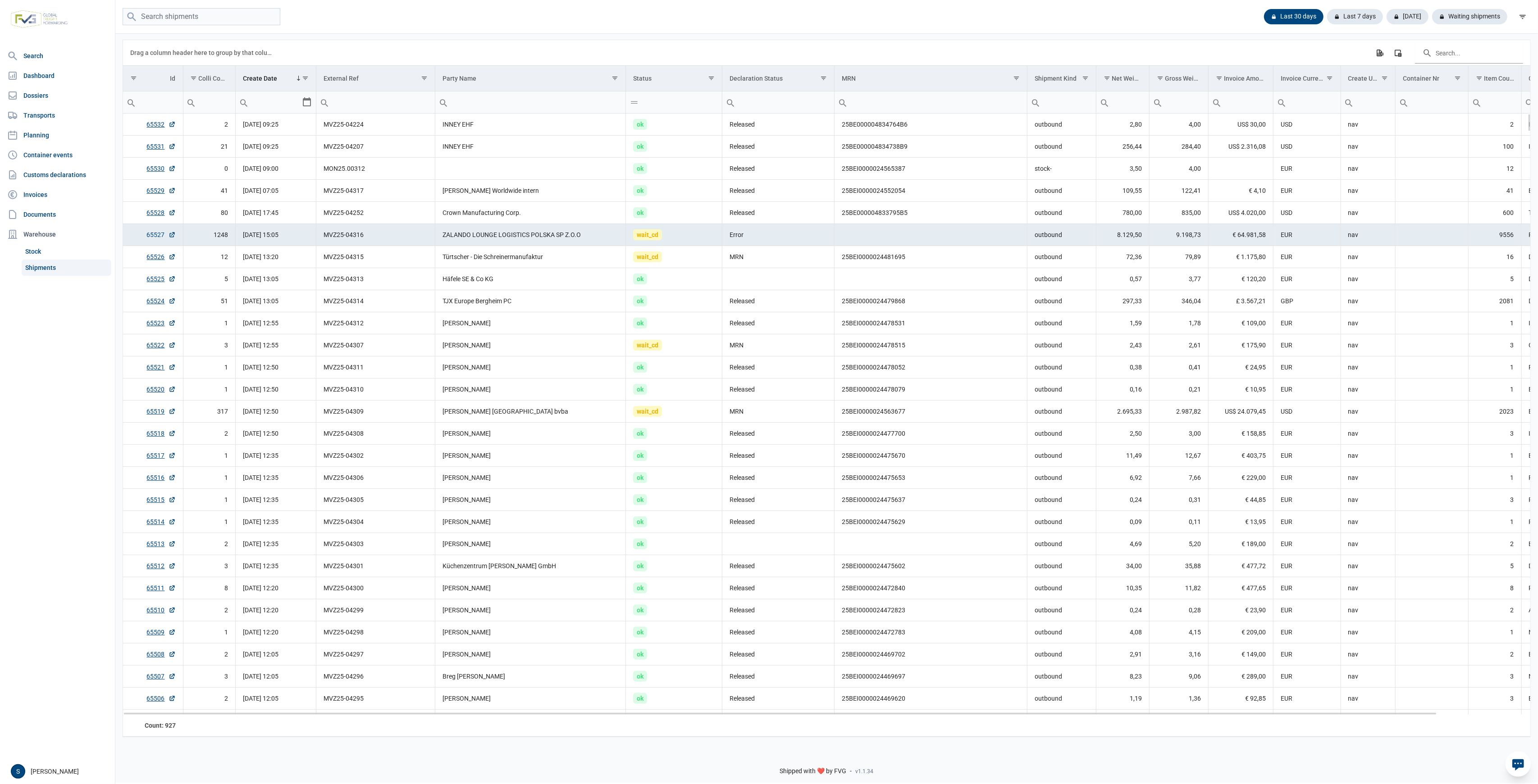
click at [155, 237] on link "65527" at bounding box center [161, 234] width 29 height 9
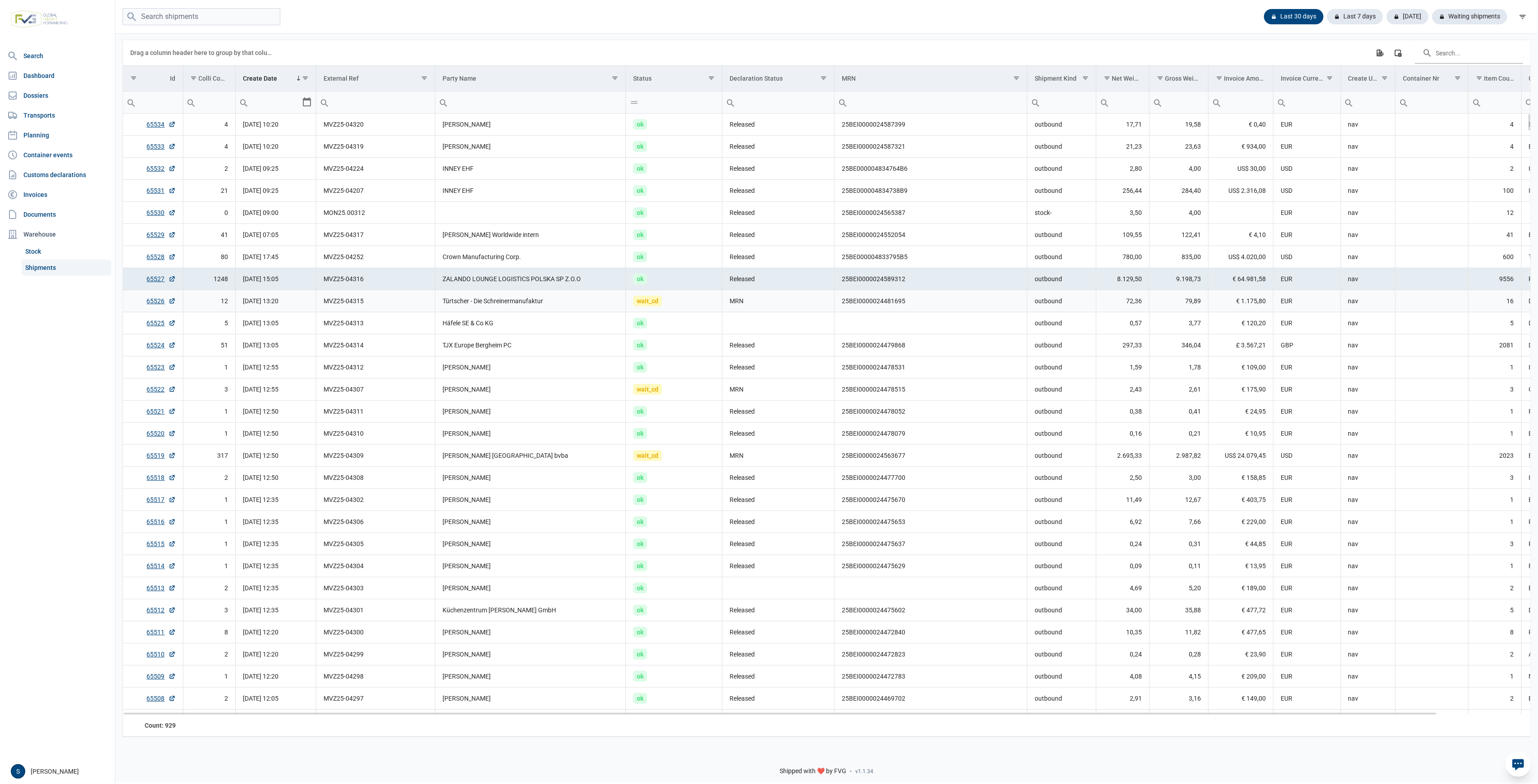
drag, startPoint x: 532, startPoint y: 306, endPoint x: 503, endPoint y: 306, distance: 29.0
click at [531, 306] on td "Türtscher - Die Schreinermanufaktur" at bounding box center [530, 301] width 191 height 22
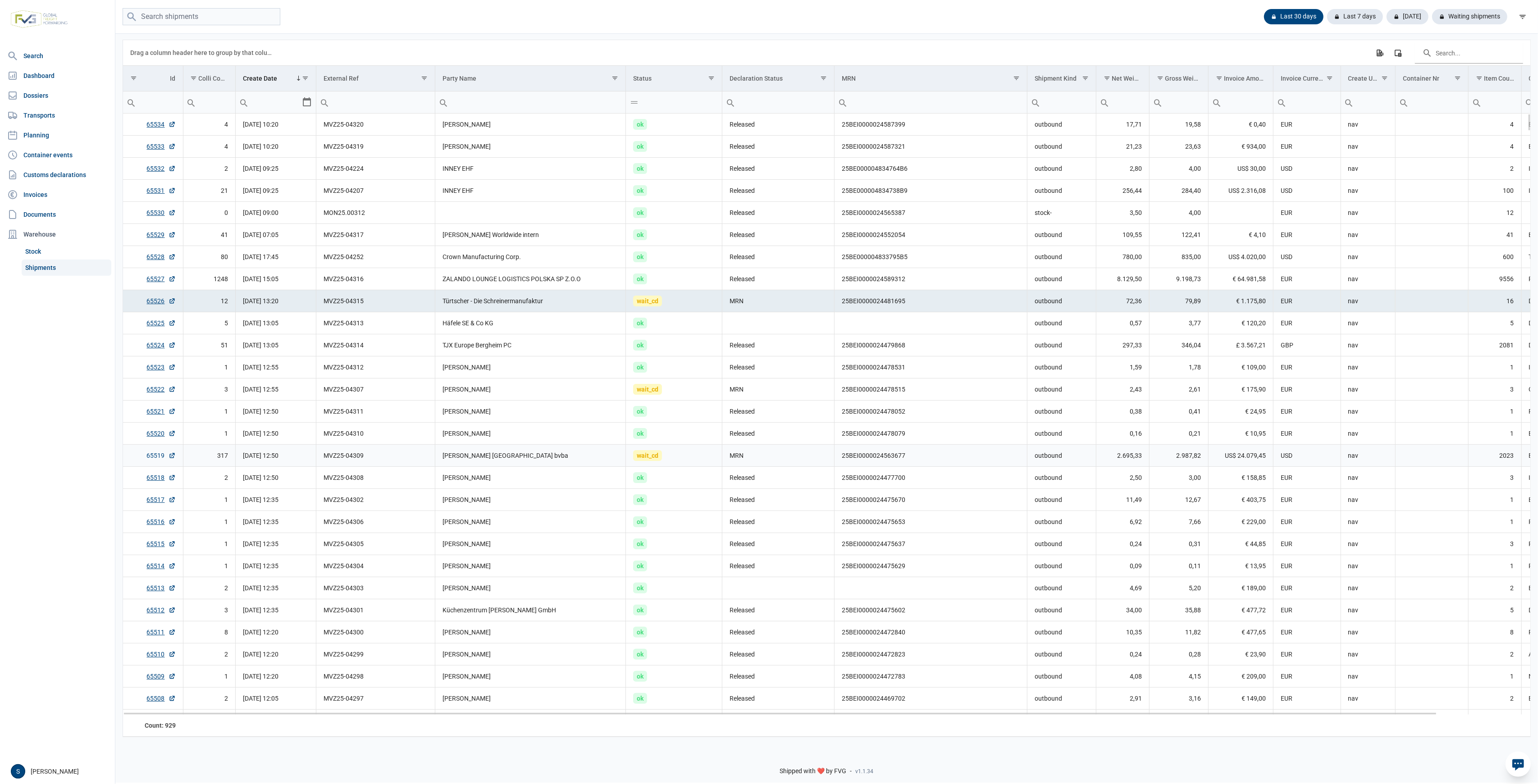
click at [157, 455] on link "65519" at bounding box center [161, 455] width 29 height 9
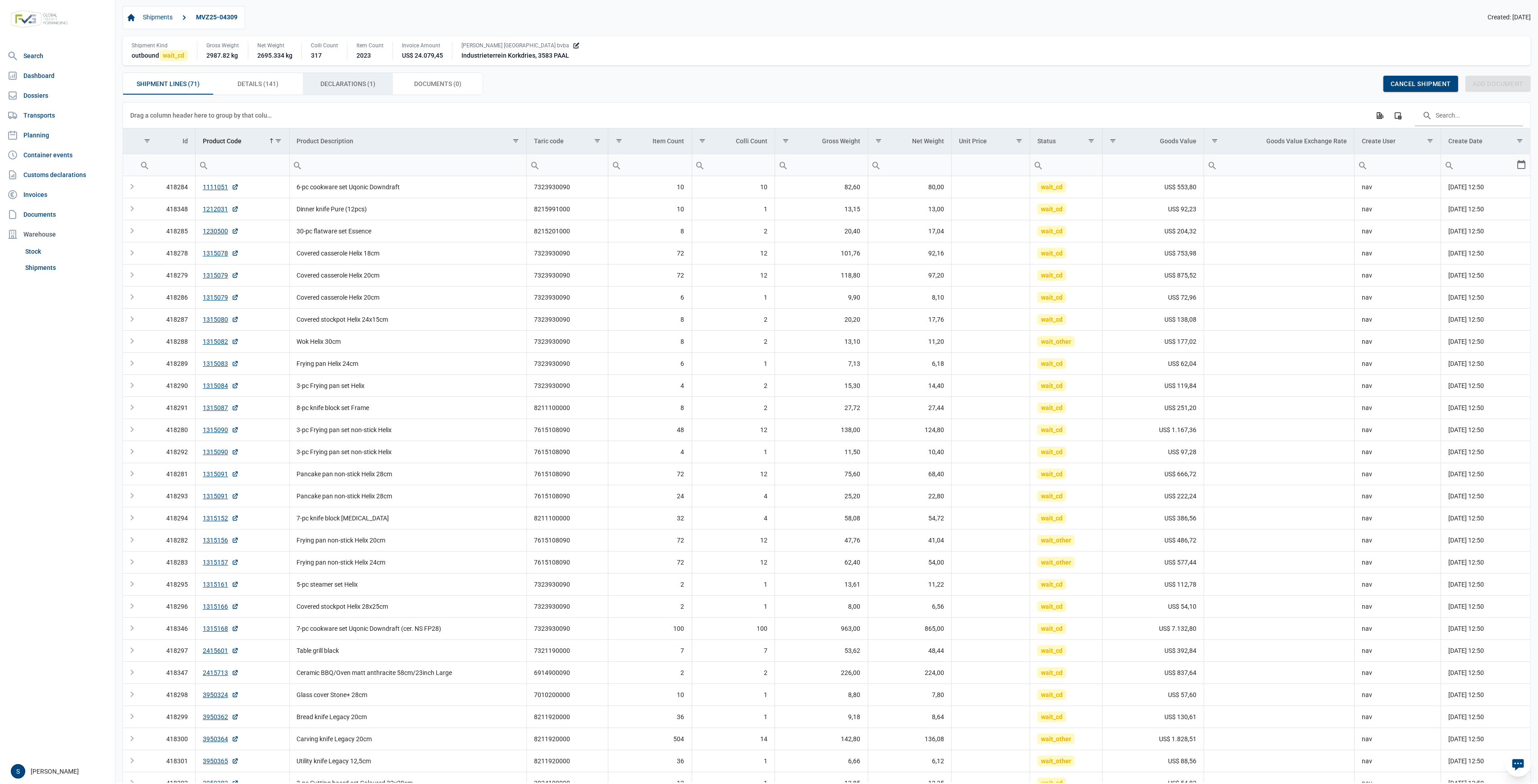
click at [332, 77] on div "Declarations (1) Declarations (1)" at bounding box center [348, 84] width 90 height 21
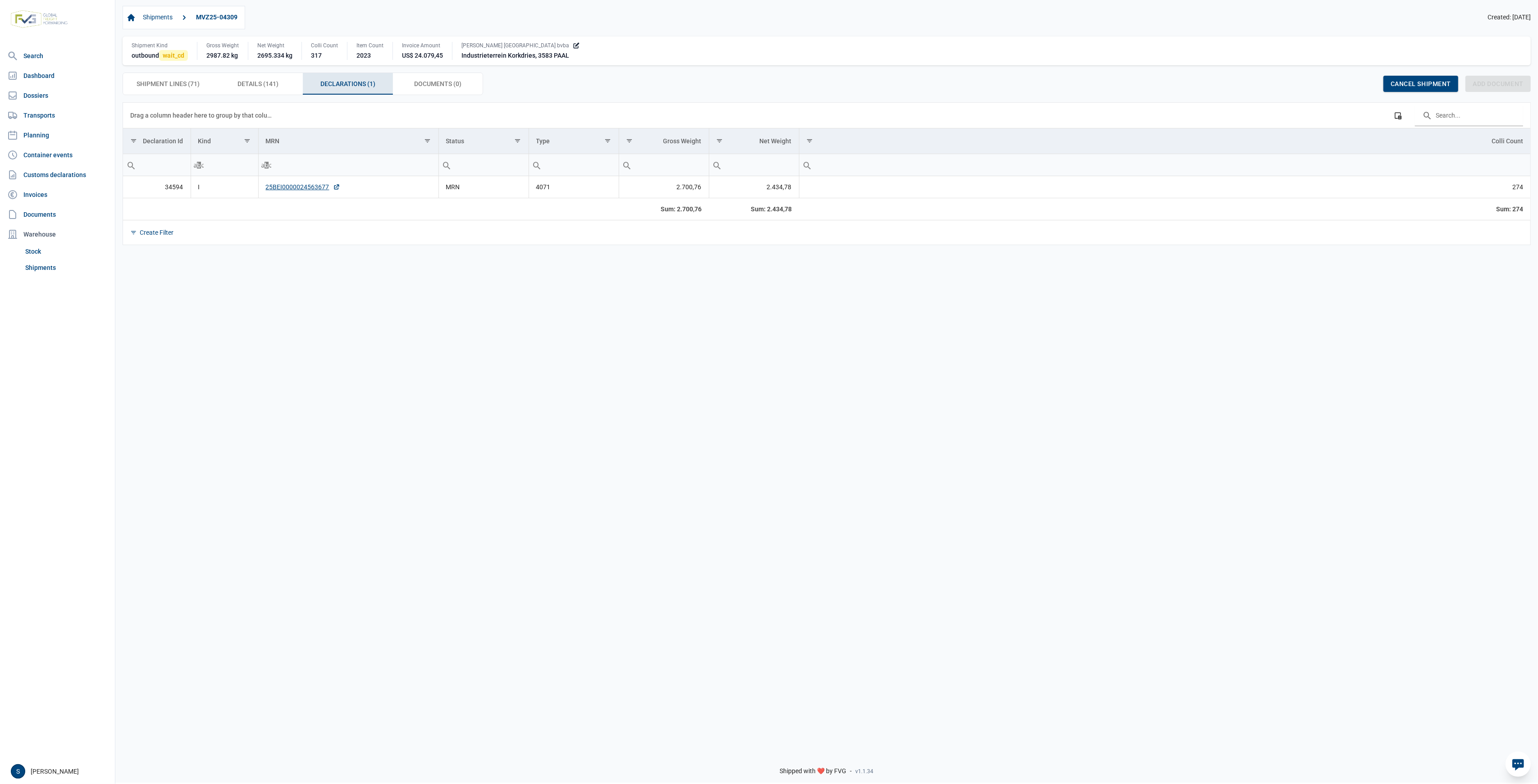
click at [300, 182] on td "25BEI0000024563677" at bounding box center [348, 187] width 181 height 22
click at [295, 191] on link "25BEI0000024563677" at bounding box center [303, 186] width 74 height 9
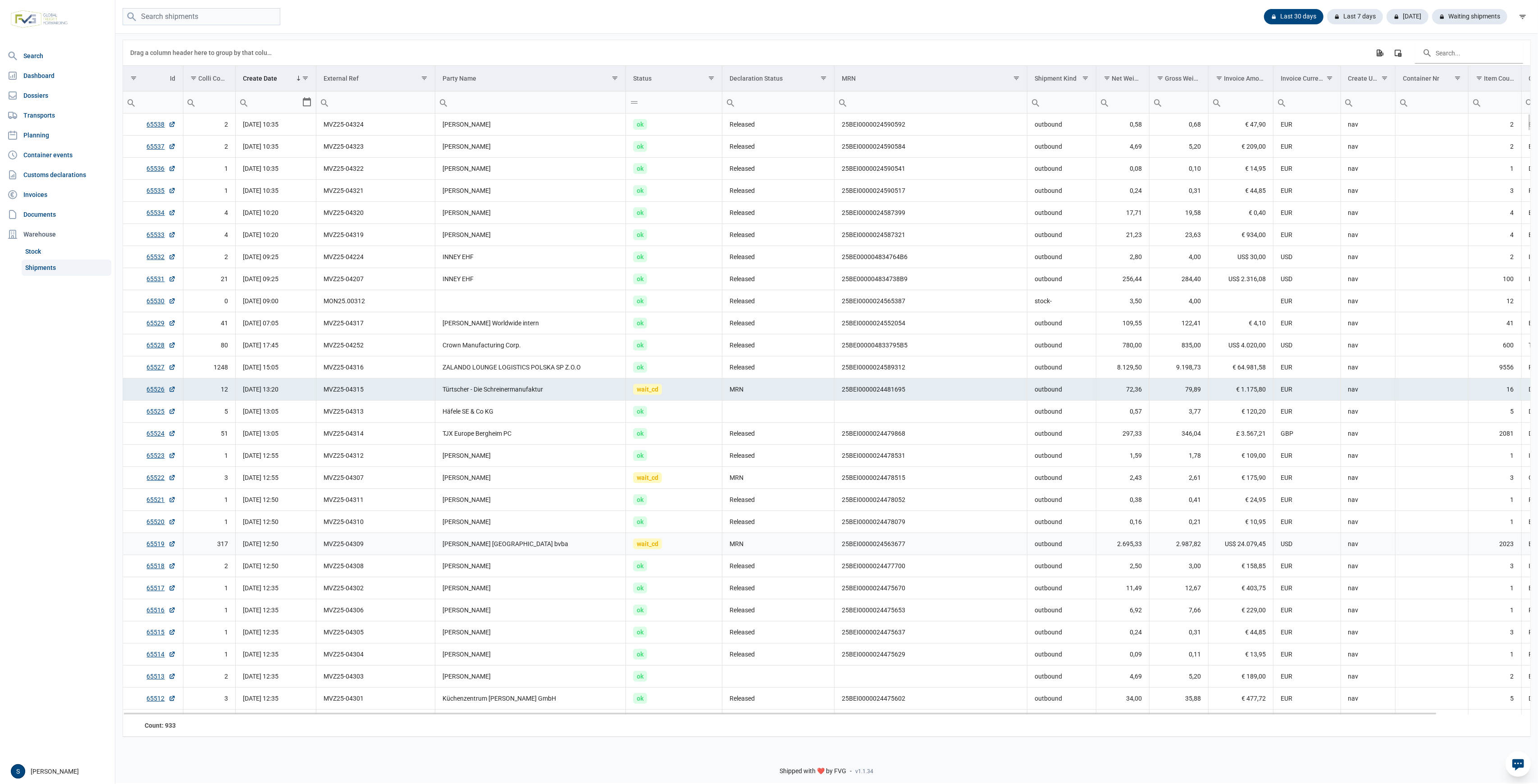
click at [375, 542] on td "MVZ25-04309" at bounding box center [376, 543] width 119 height 22
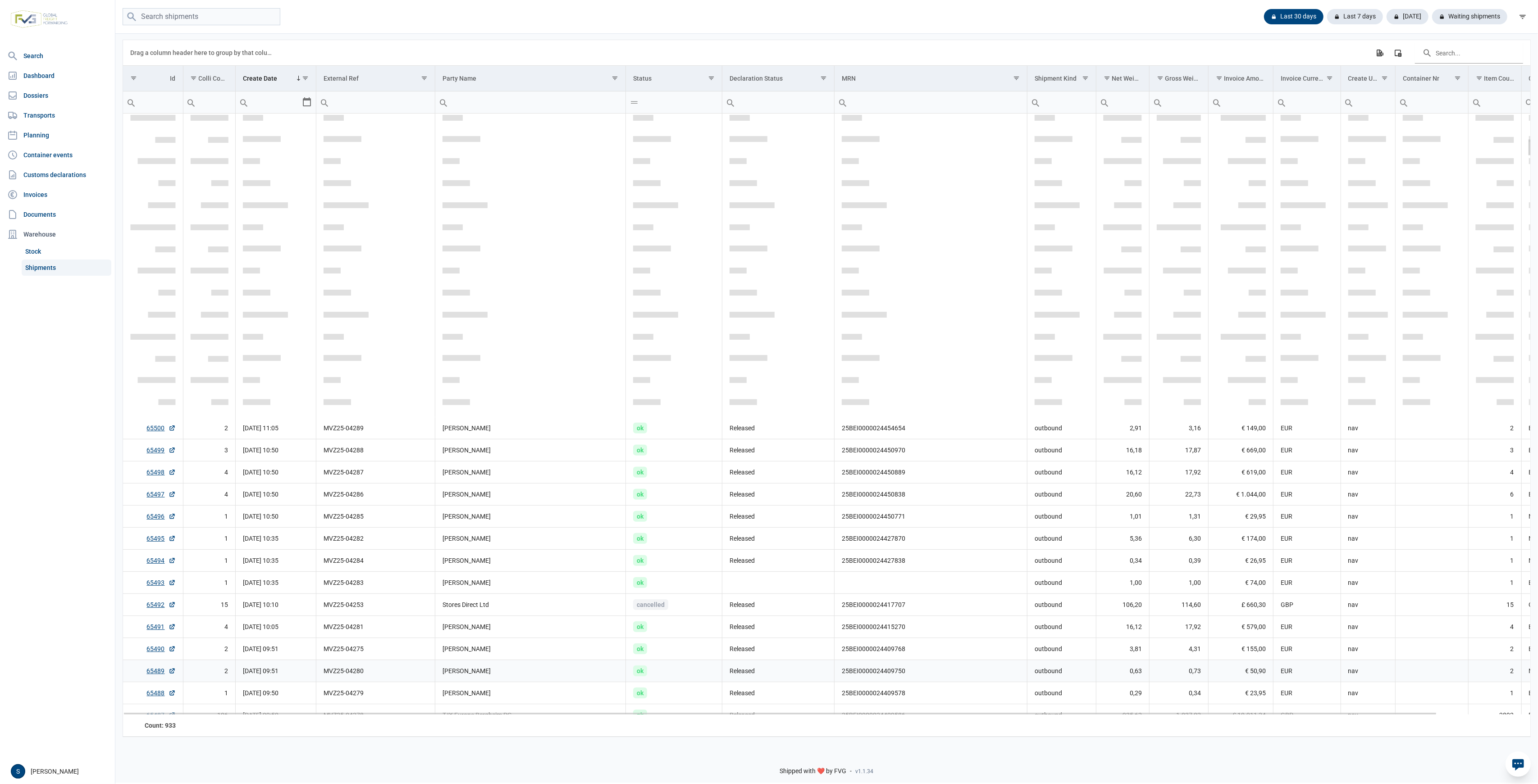
scroll to position [854, 0]
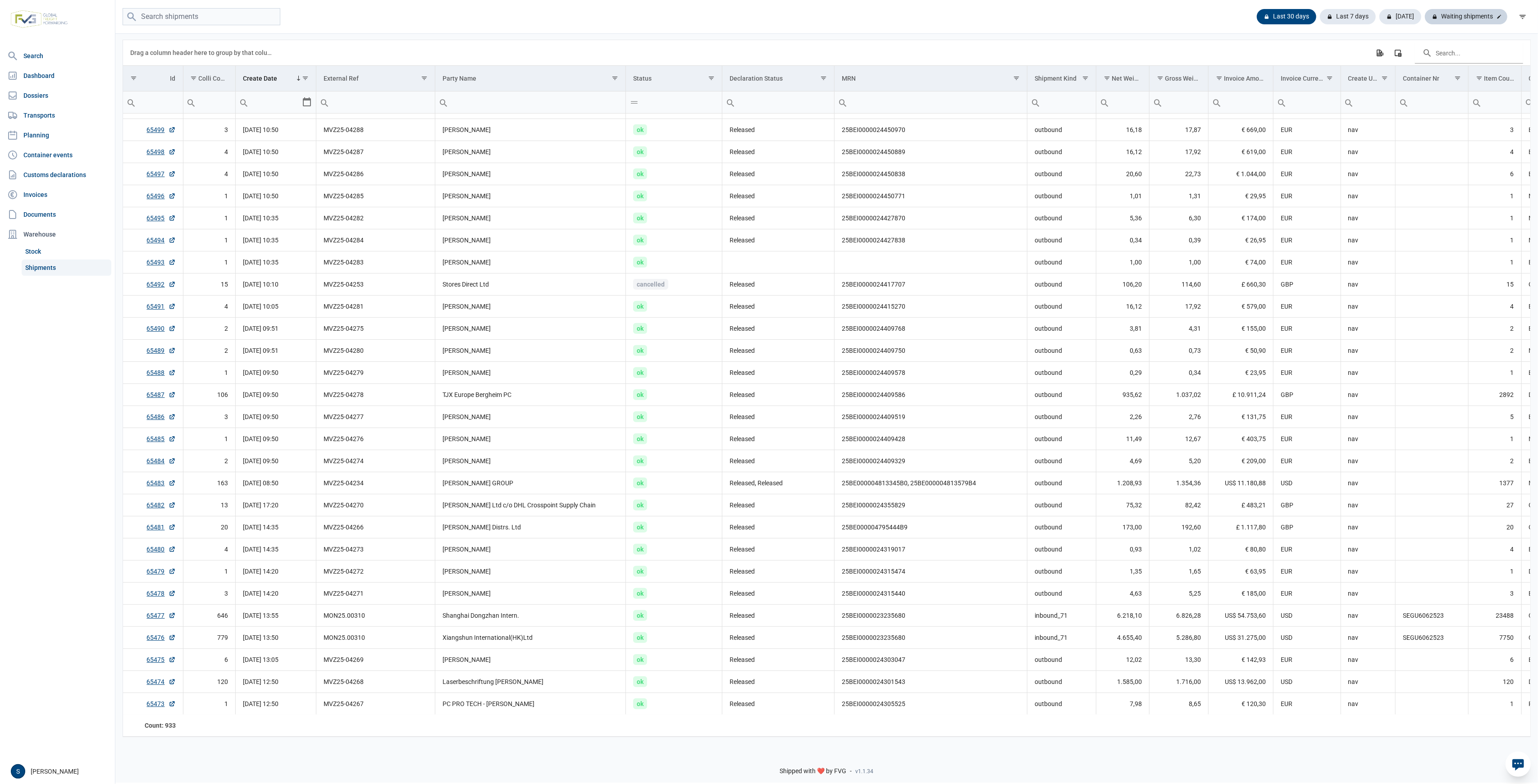
click at [1481, 17] on div "Waiting shipments" at bounding box center [1466, 16] width 82 height 15
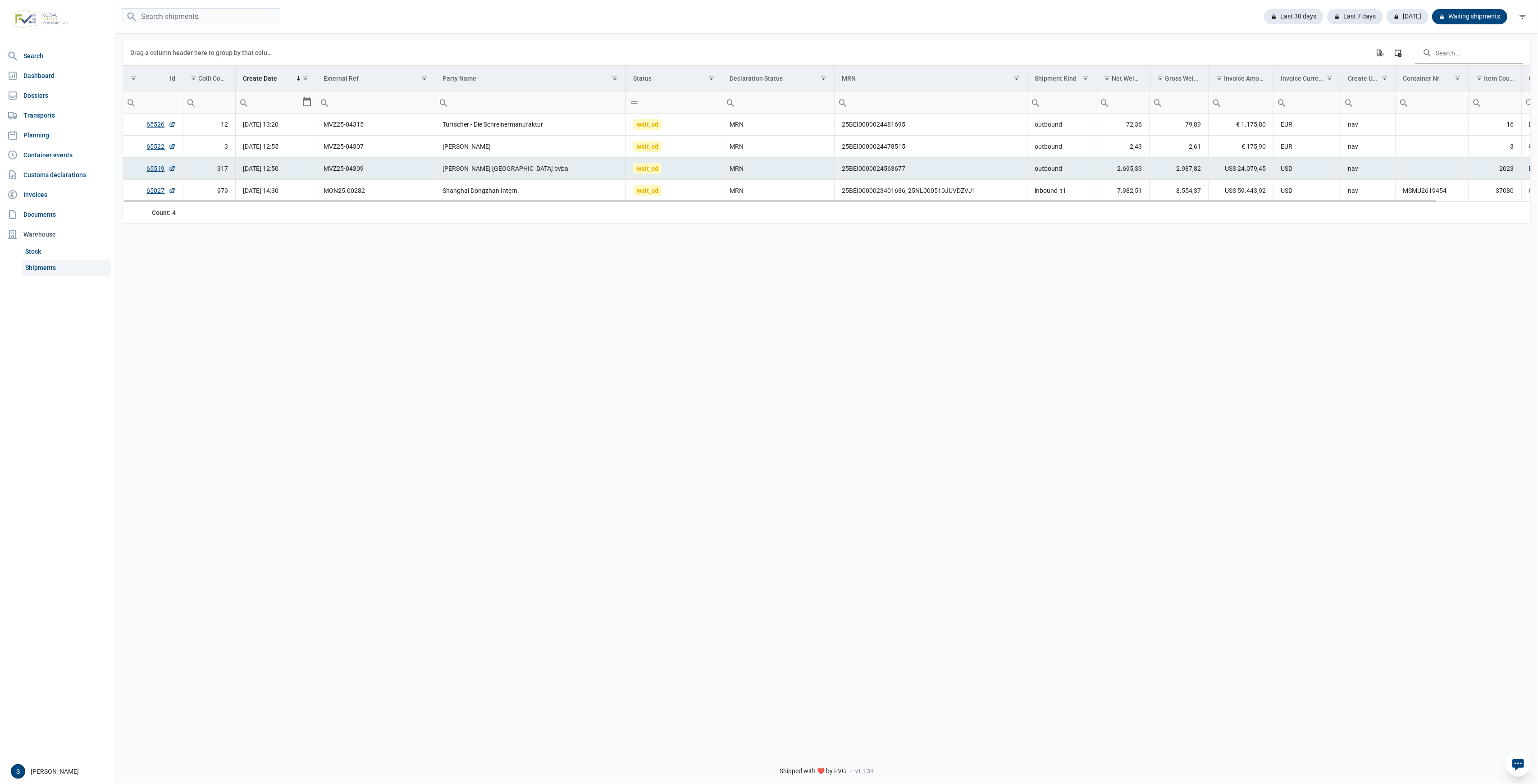
click at [827, 174] on td "MRN" at bounding box center [778, 168] width 112 height 22
click at [1105, 171] on td "2.695,33" at bounding box center [1123, 168] width 53 height 22
drag, startPoint x: 1295, startPoint y: 7, endPoint x: 1299, endPoint y: 22, distance: 15.5
click at [1295, 8] on div "Last 30 days Last 7 days Today Waiting shipments" at bounding box center [827, 17] width 1423 height 34
click at [1327, 22] on div "Last 30 days" at bounding box center [1355, 16] width 56 height 15
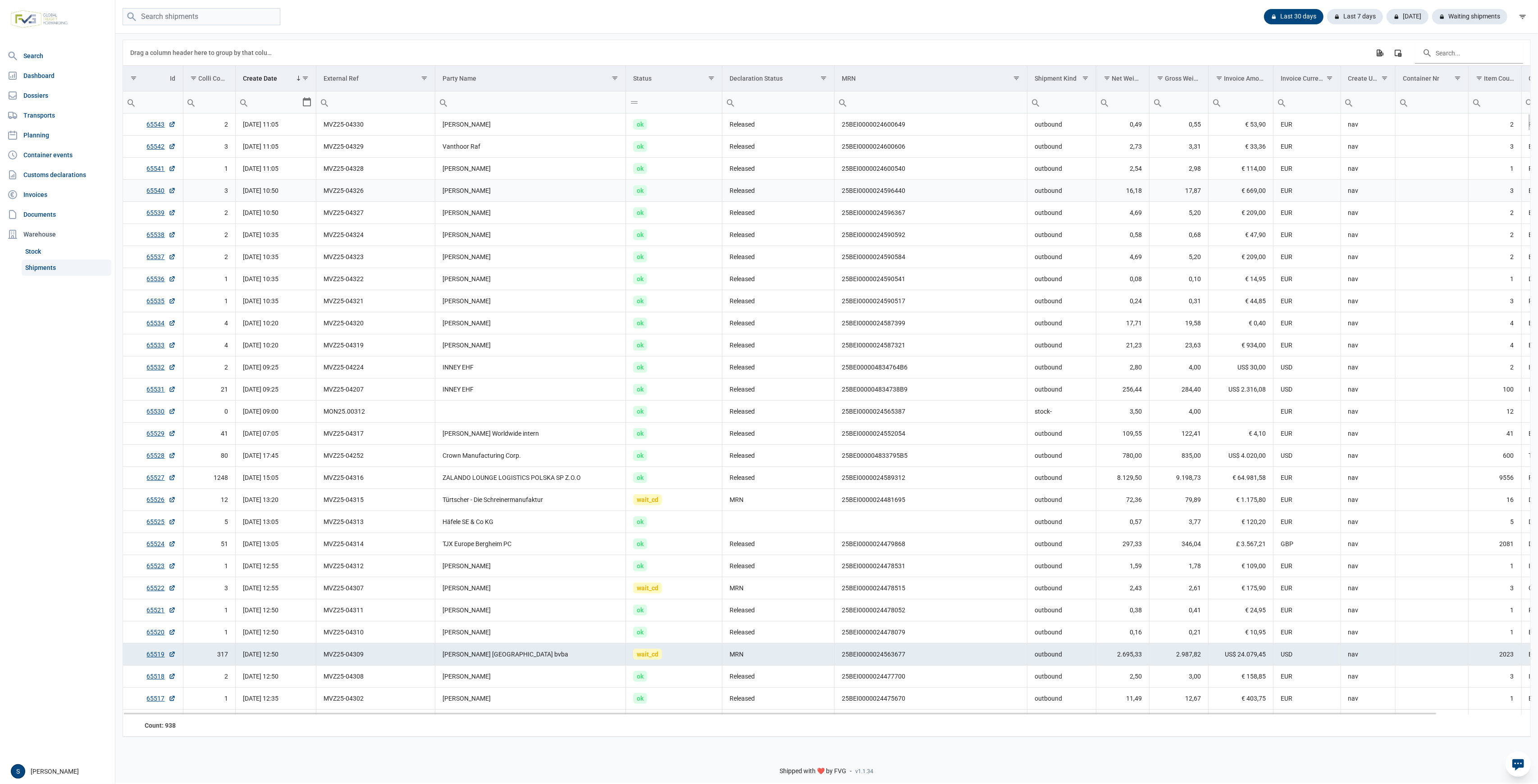
click at [578, 186] on td "[PERSON_NAME]" at bounding box center [530, 190] width 191 height 22
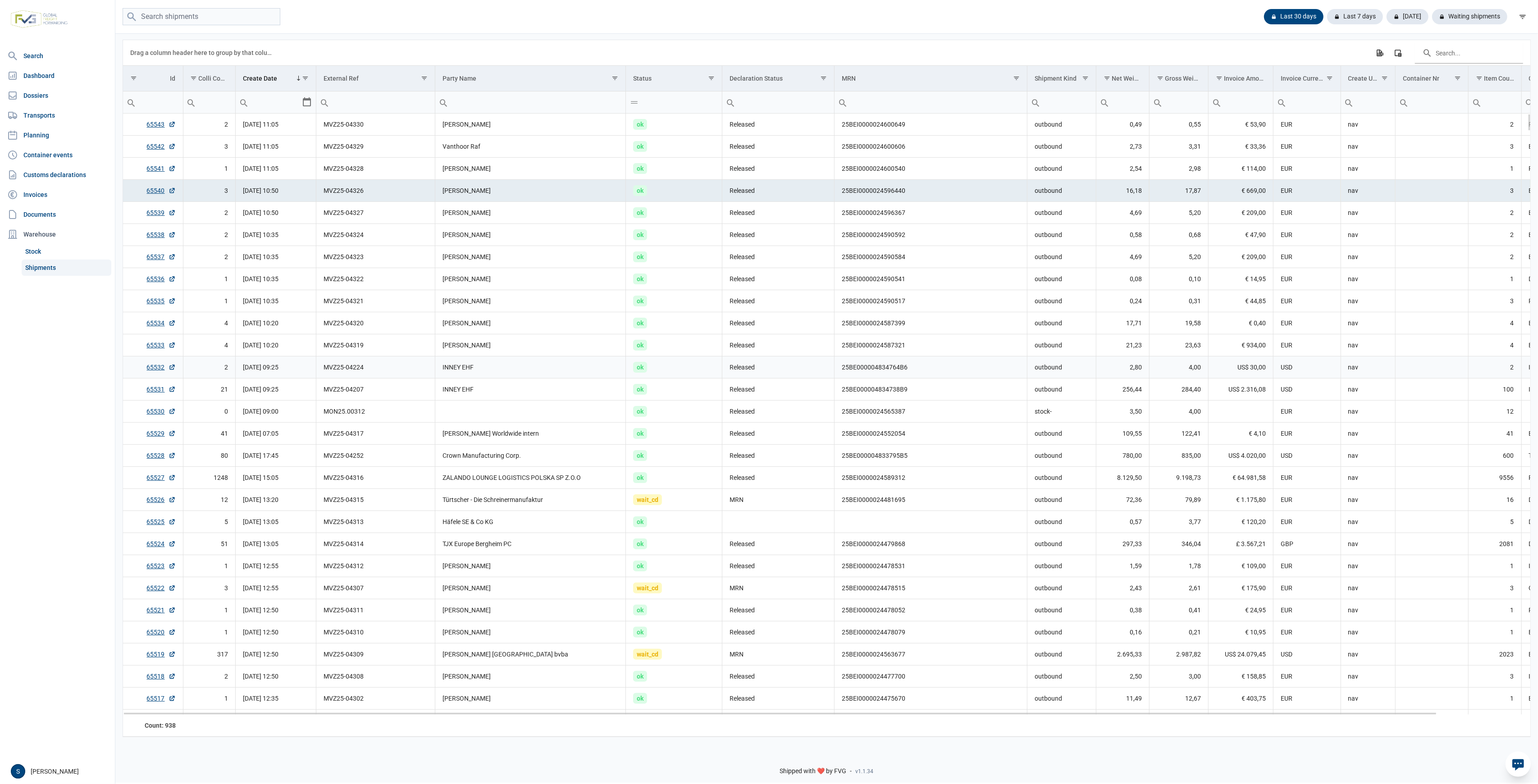
click at [498, 366] on td "INNEY EHF" at bounding box center [530, 367] width 191 height 22
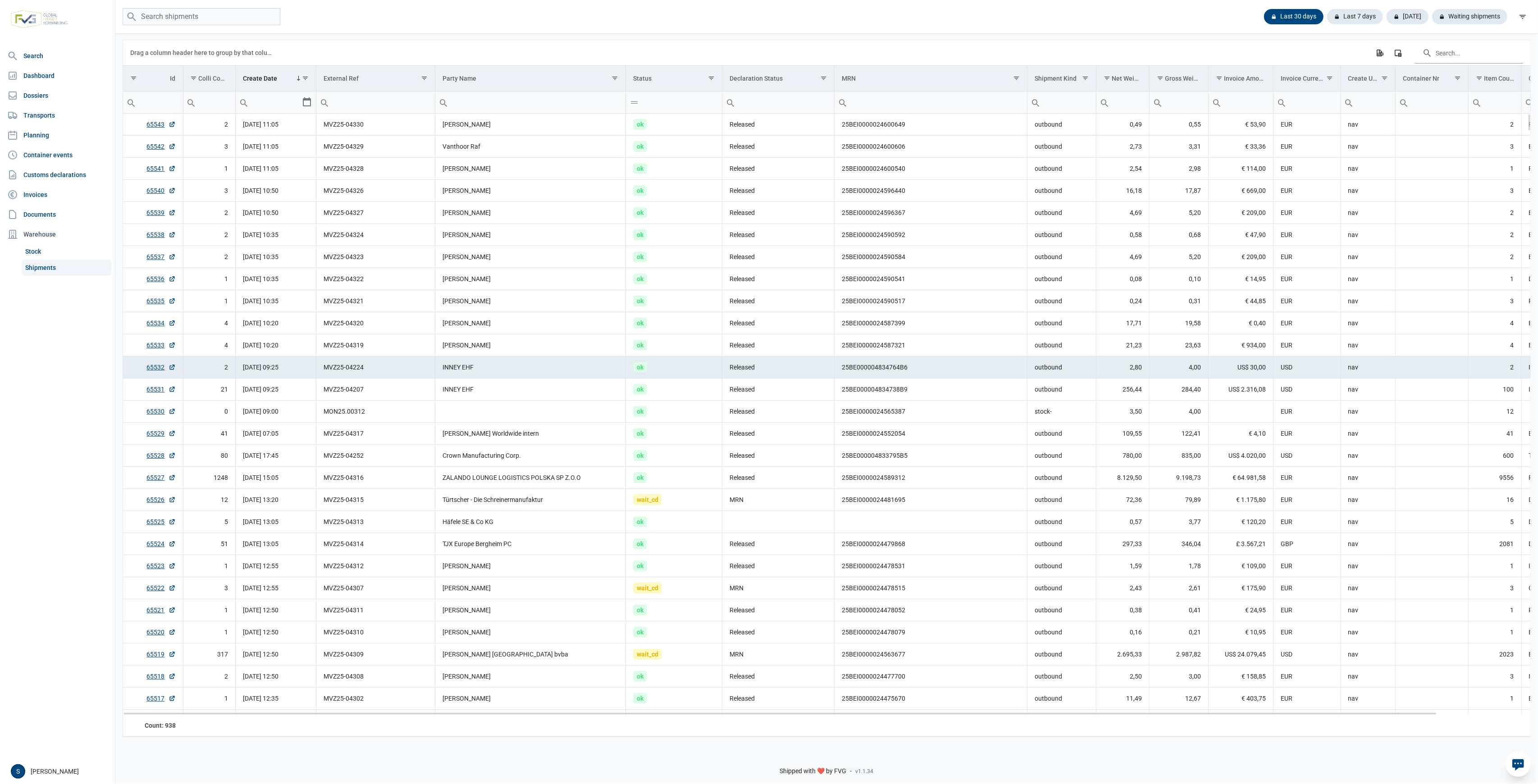
click at [487, 366] on td "INNEY EHF" at bounding box center [530, 367] width 191 height 22
click at [976, 393] on td "25BE000004834738B9" at bounding box center [931, 389] width 193 height 22
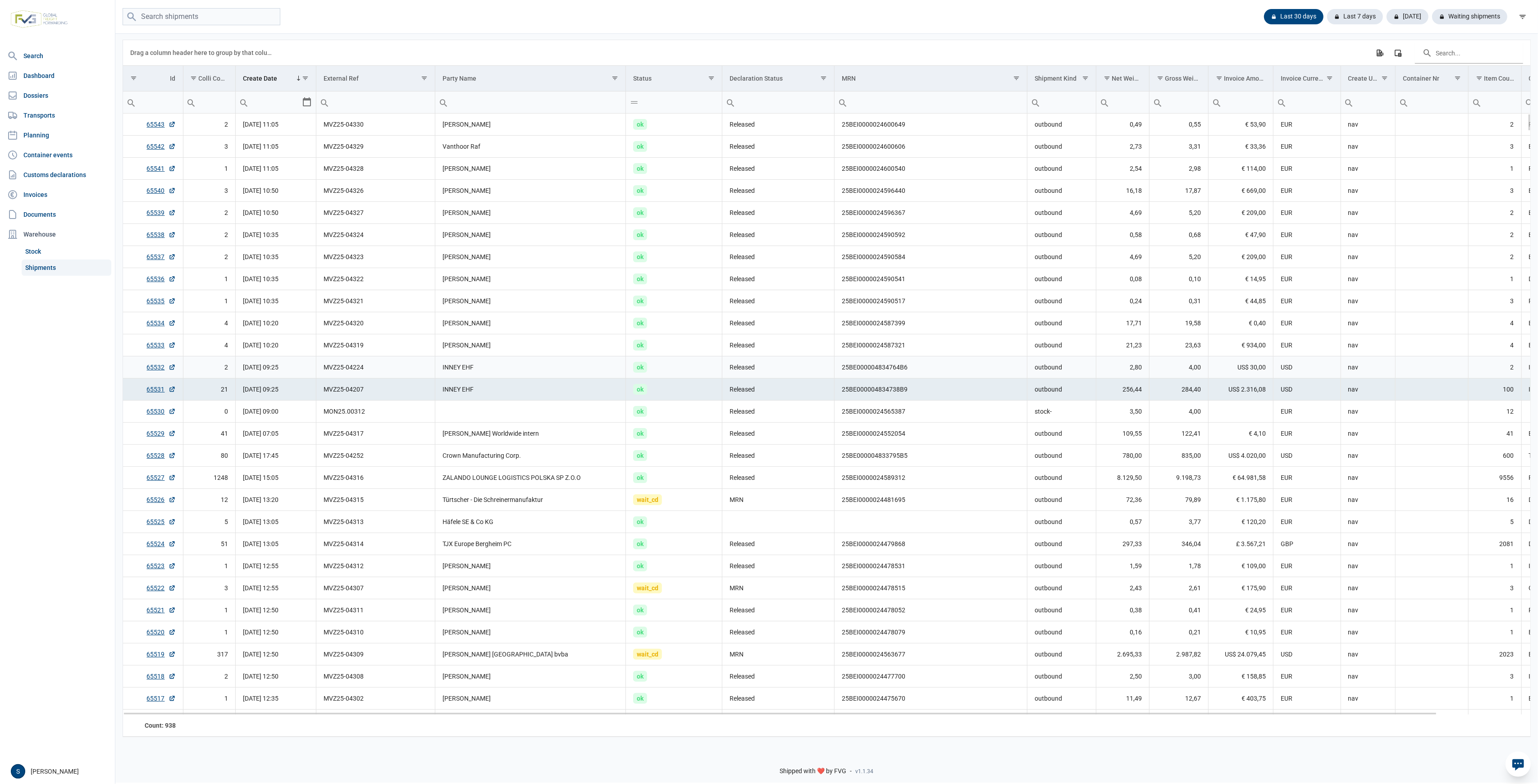
click at [395, 374] on td "MVZ25-04224" at bounding box center [376, 367] width 119 height 22
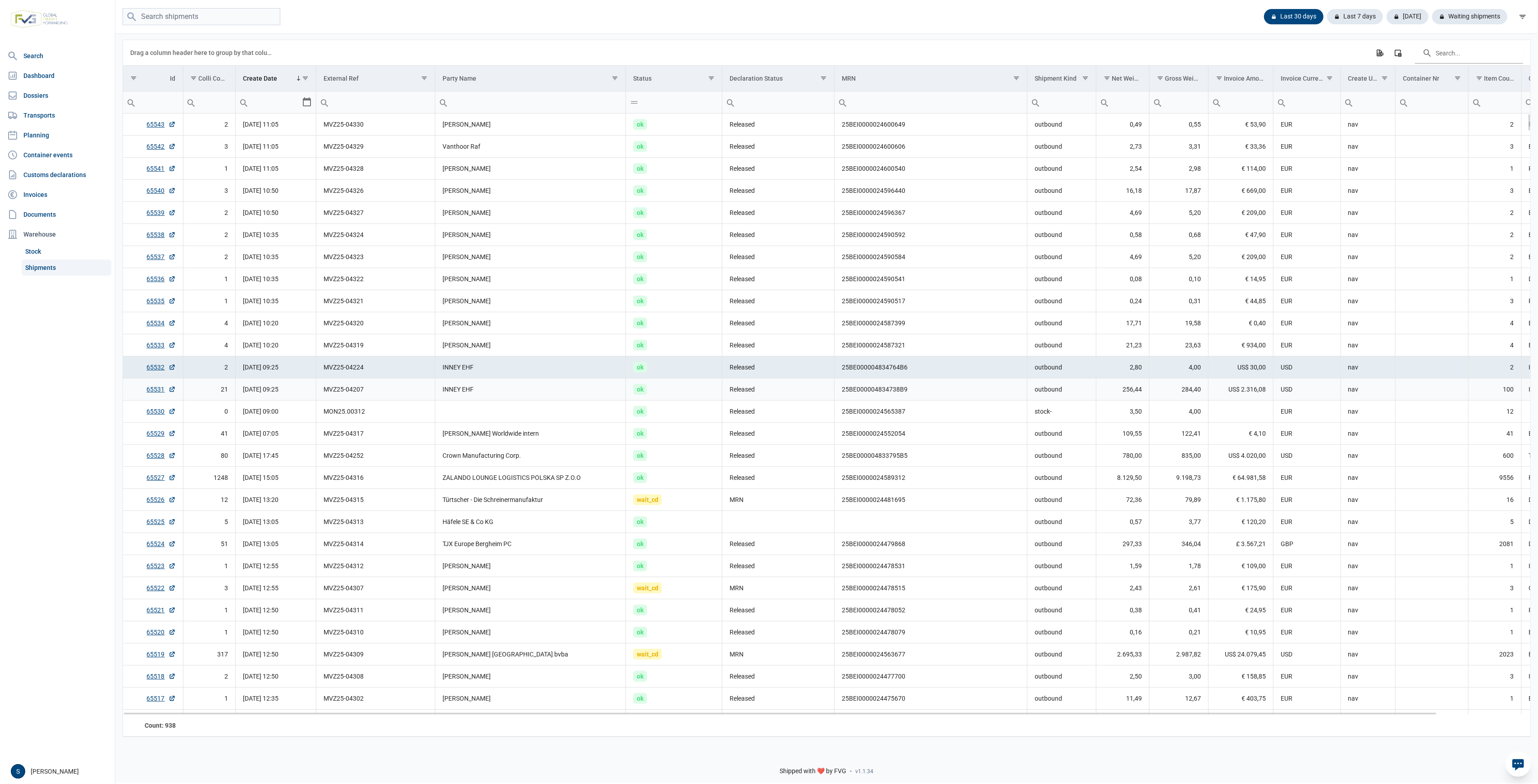
click at [324, 393] on td "MVZ25-04207" at bounding box center [376, 389] width 119 height 22
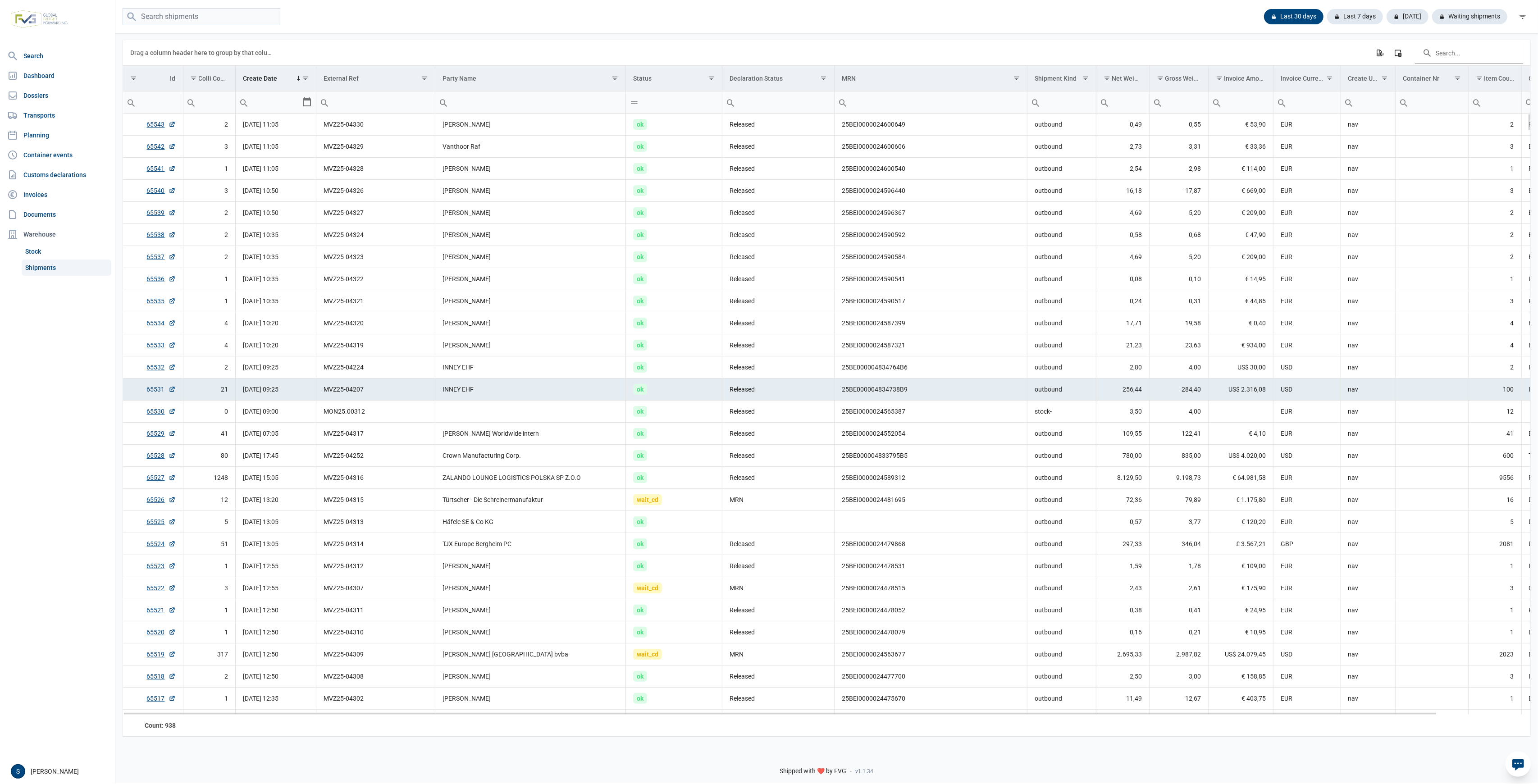
click at [151, 386] on link "65531" at bounding box center [161, 389] width 29 height 9
click at [474, 317] on td "[PERSON_NAME]" at bounding box center [530, 323] width 191 height 22
